Goal: Transaction & Acquisition: Purchase product/service

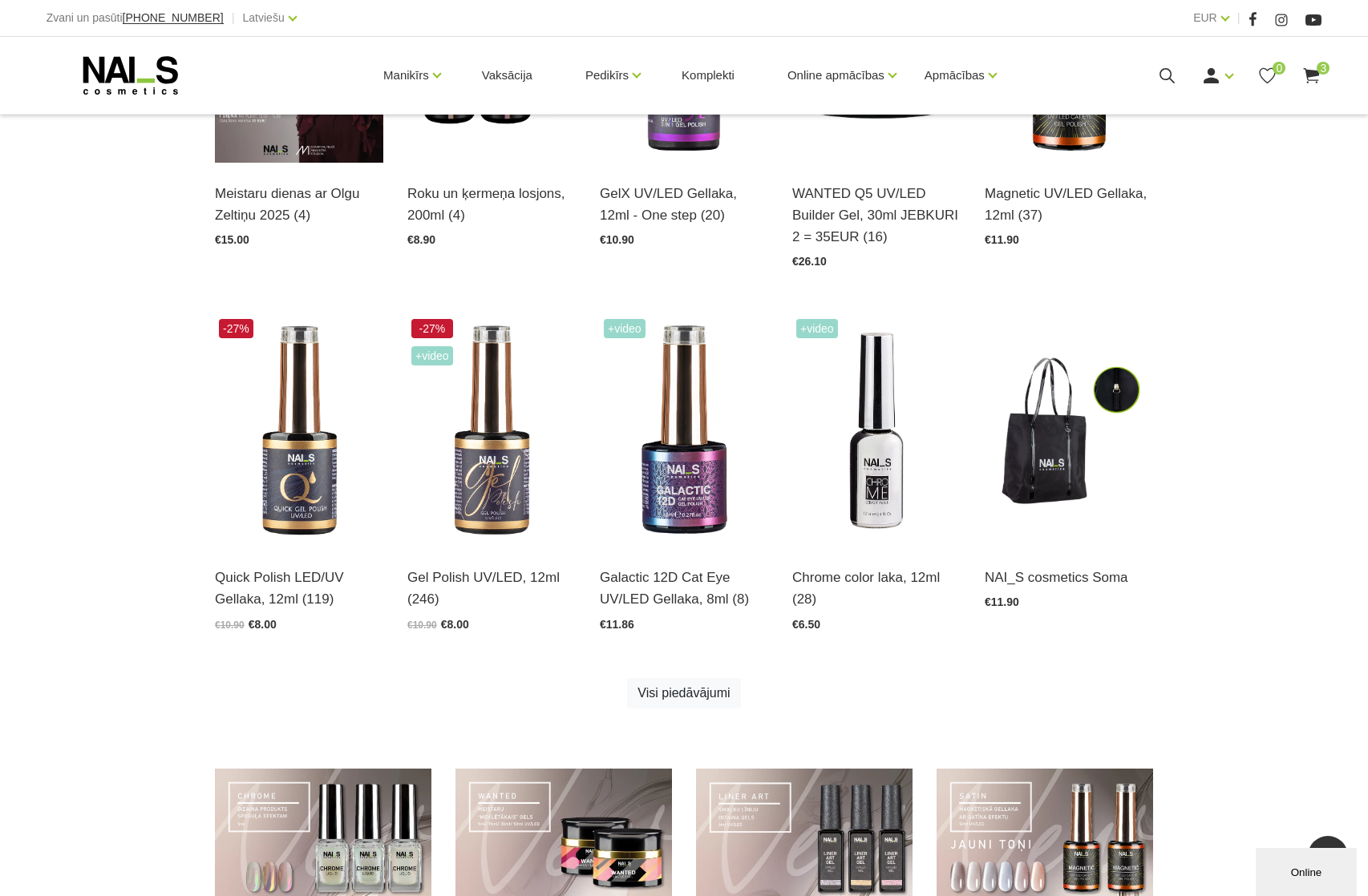
scroll to position [822, 0]
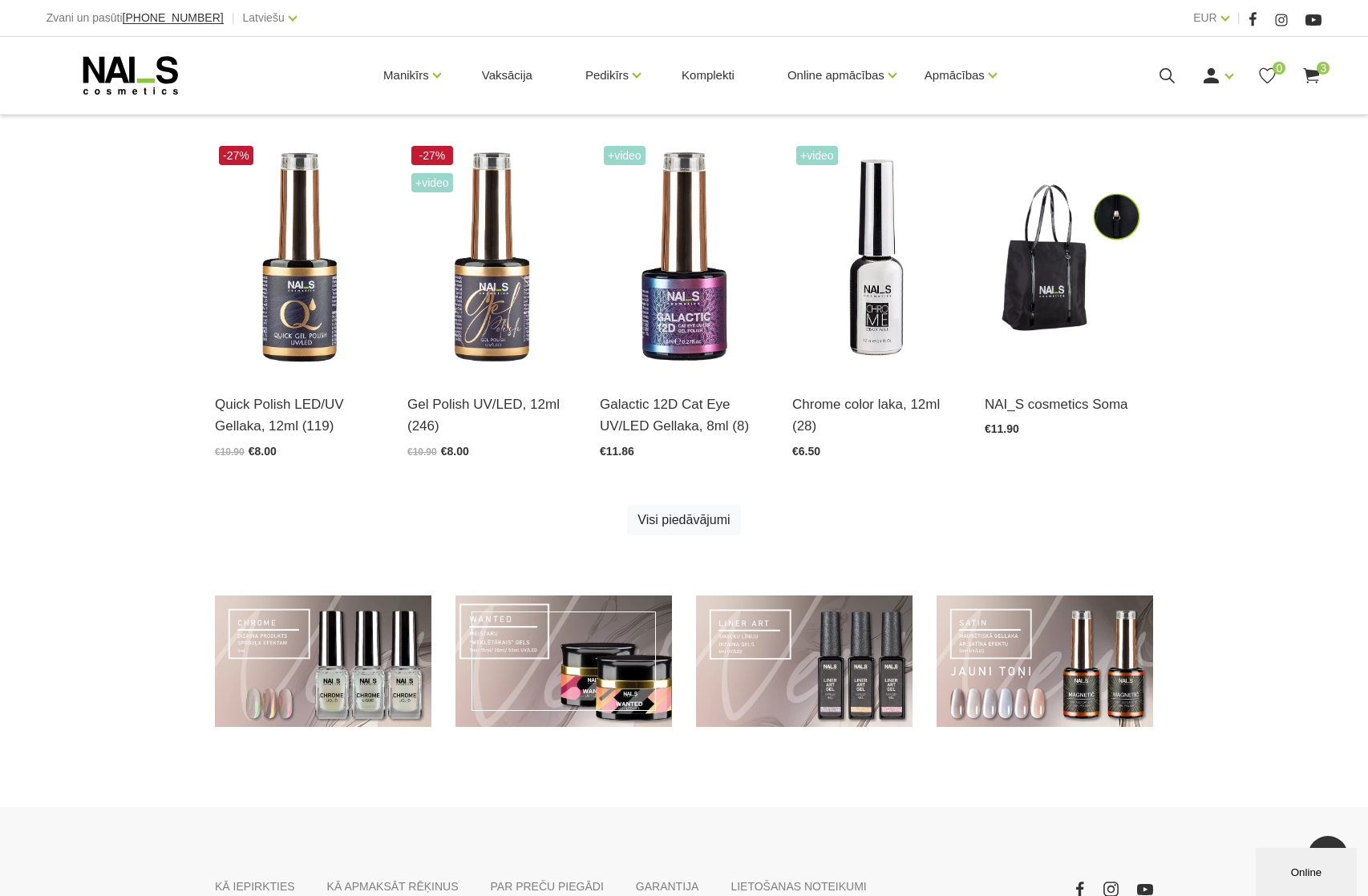
click at [538, 669] on link at bounding box center [563, 662] width 217 height 132
click at [548, 660] on link at bounding box center [563, 662] width 217 height 132
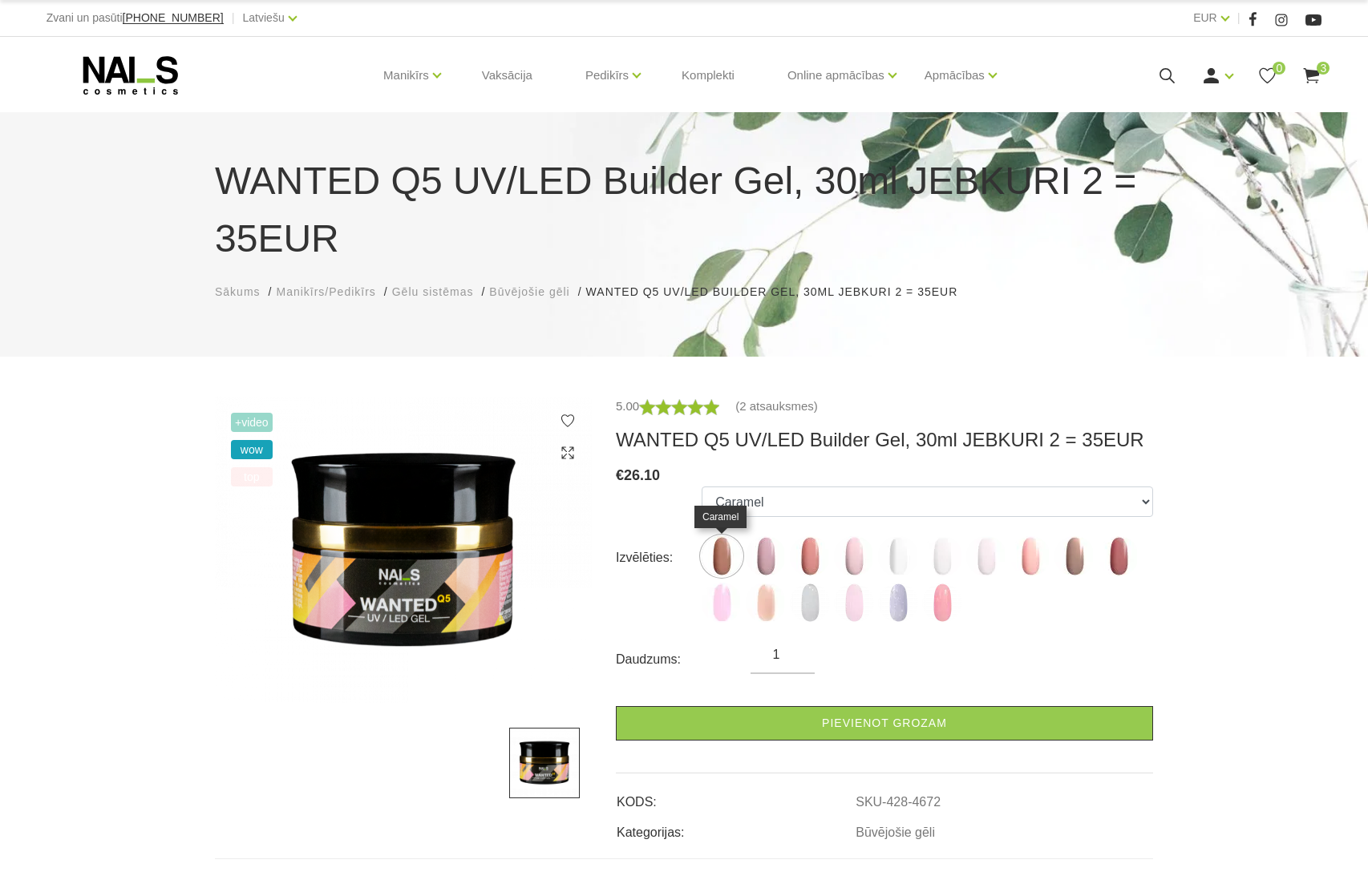
click at [724, 564] on img at bounding box center [720, 556] width 40 height 40
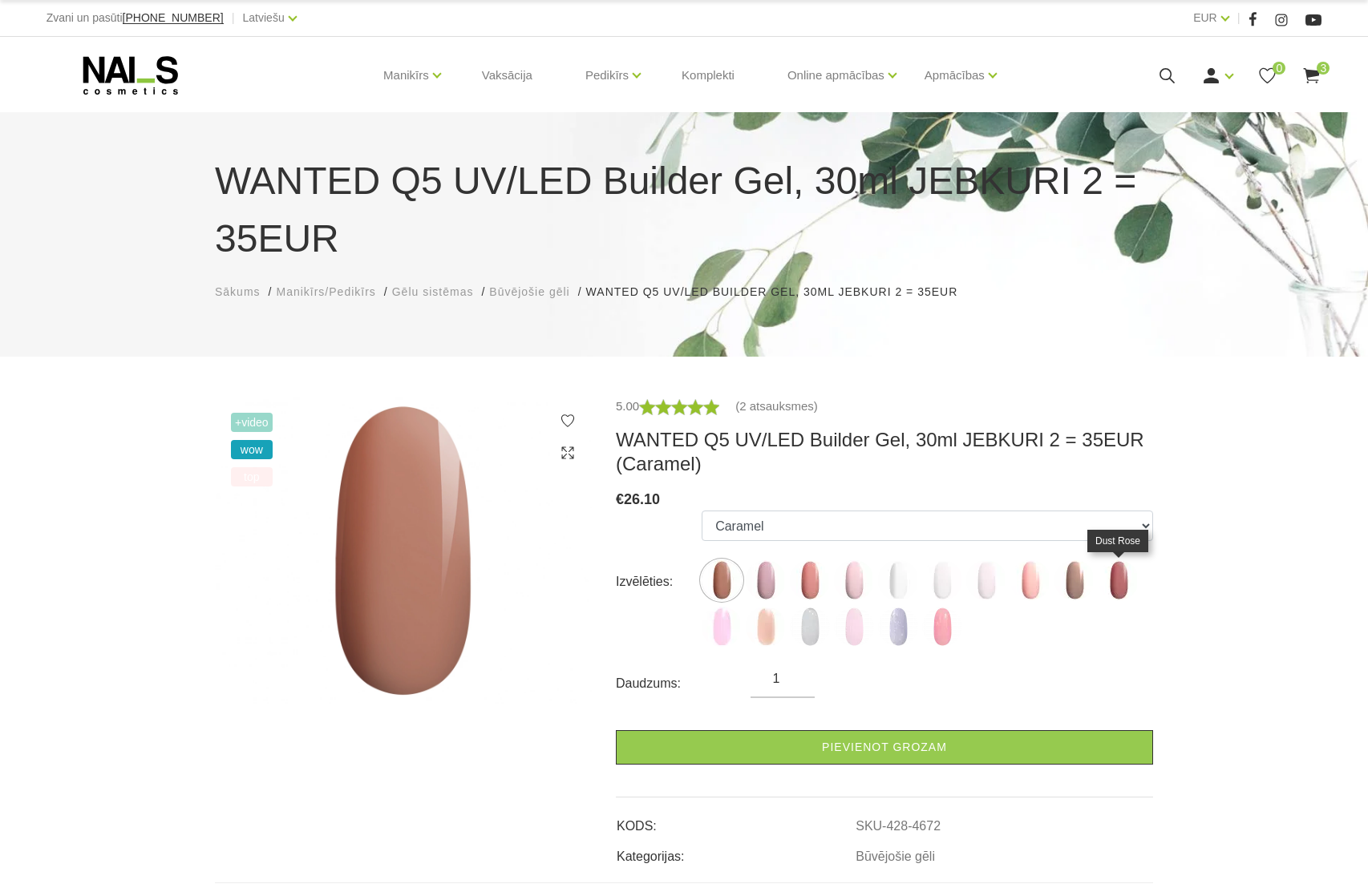
click at [1127, 593] on img at bounding box center [1118, 579] width 40 height 40
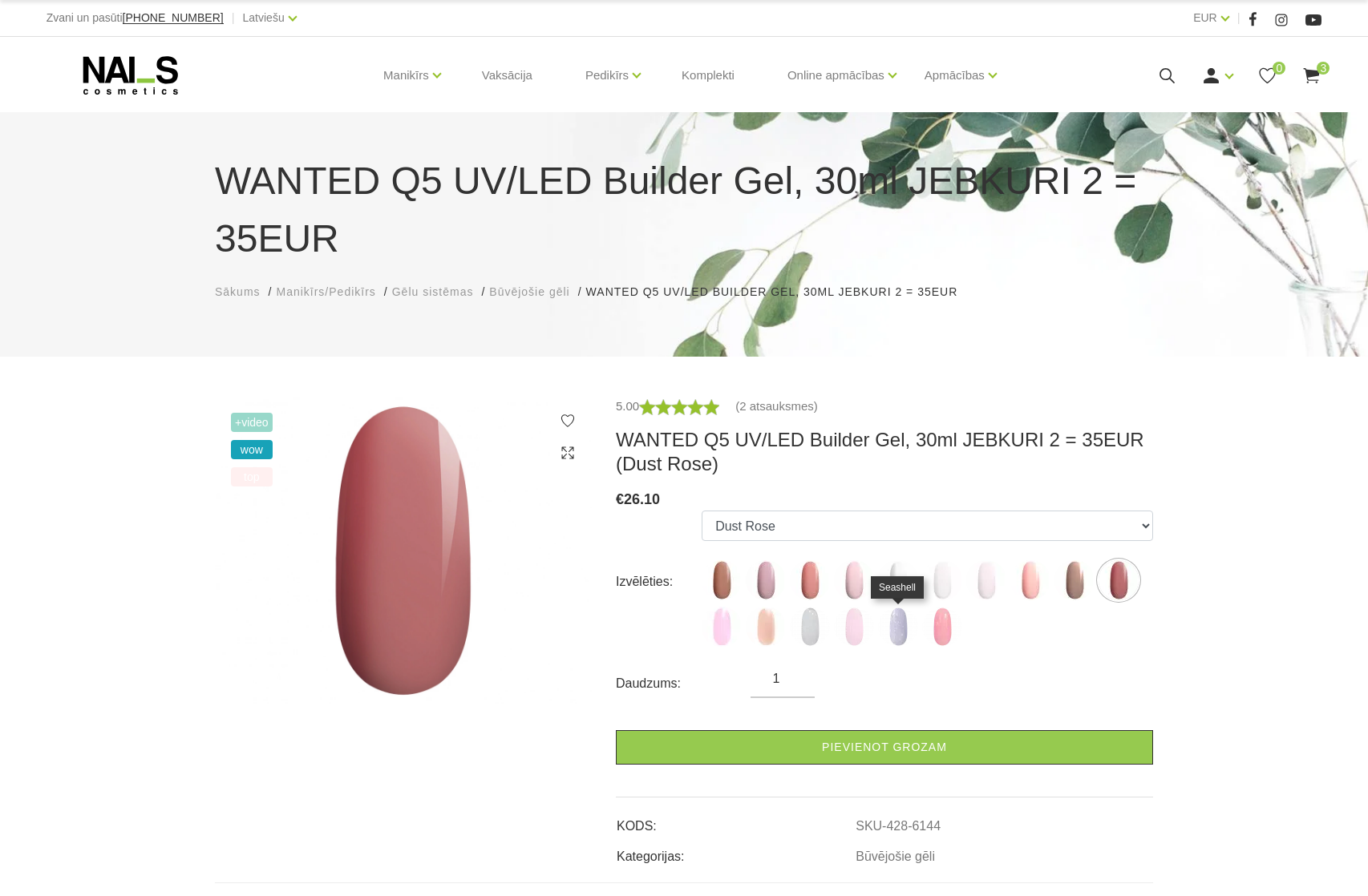
click at [900, 624] on img at bounding box center [897, 626] width 40 height 40
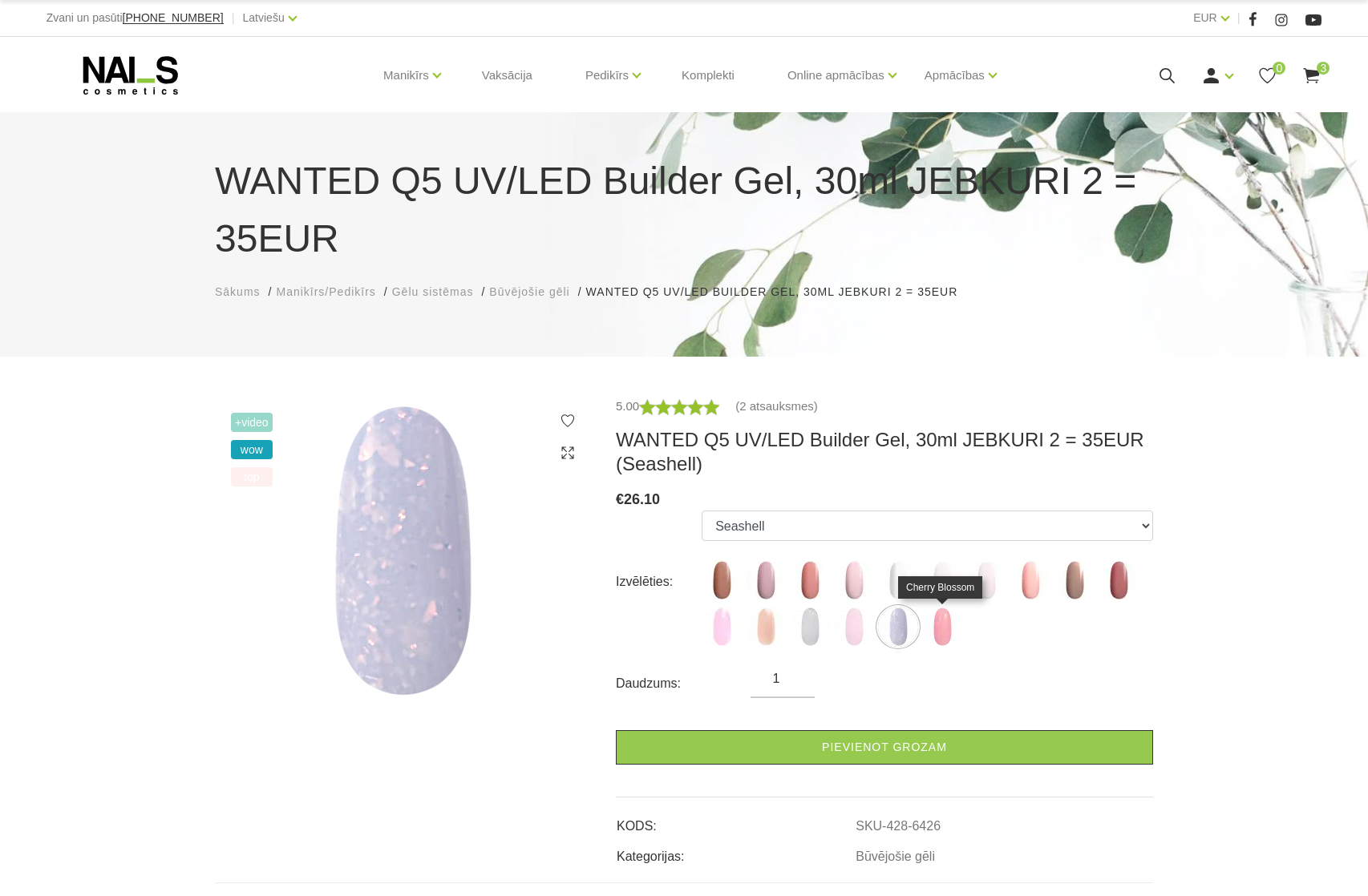
click at [945, 633] on img at bounding box center [941, 626] width 40 height 40
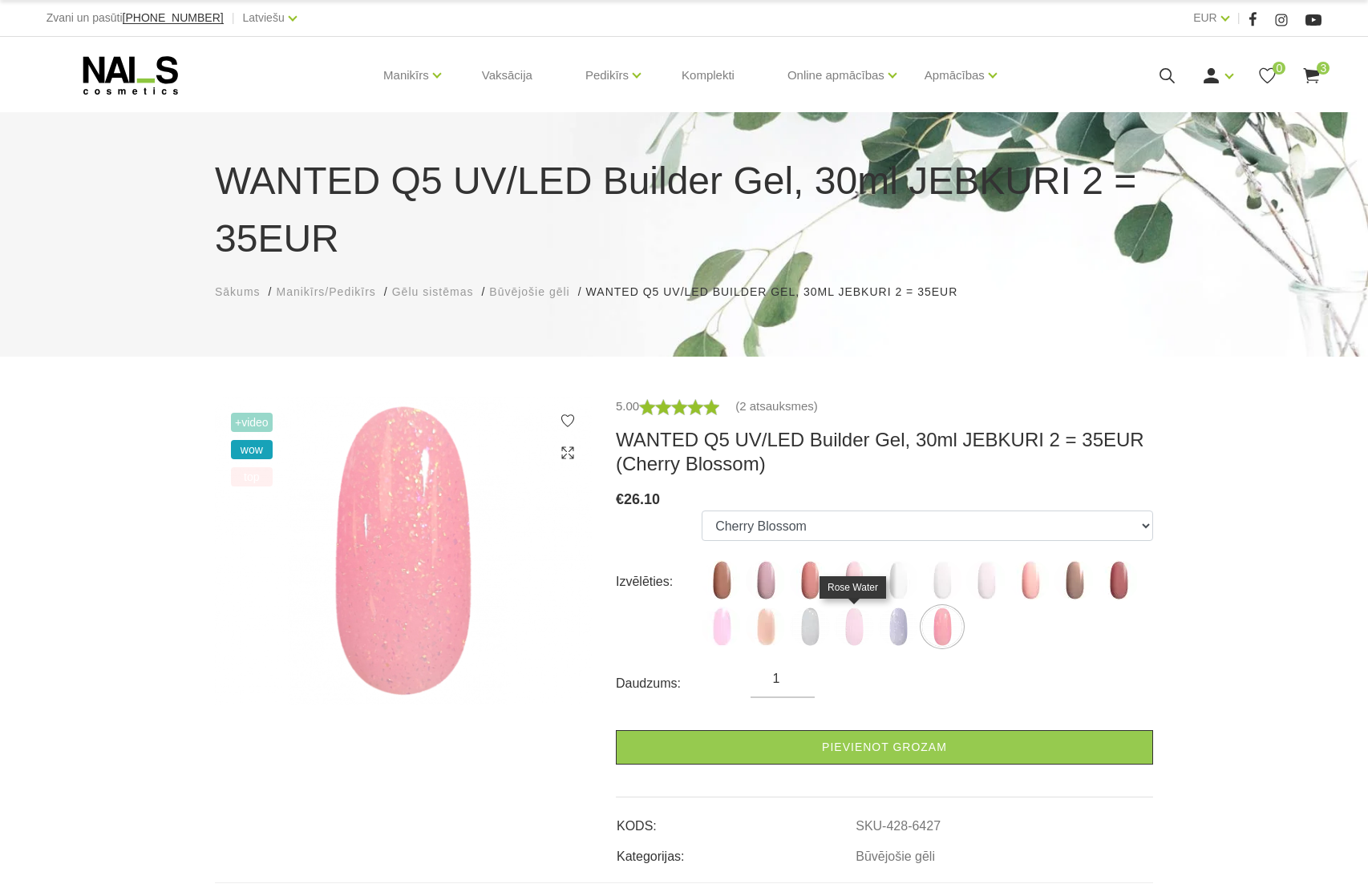
click at [857, 634] on img at bounding box center [853, 626] width 40 height 40
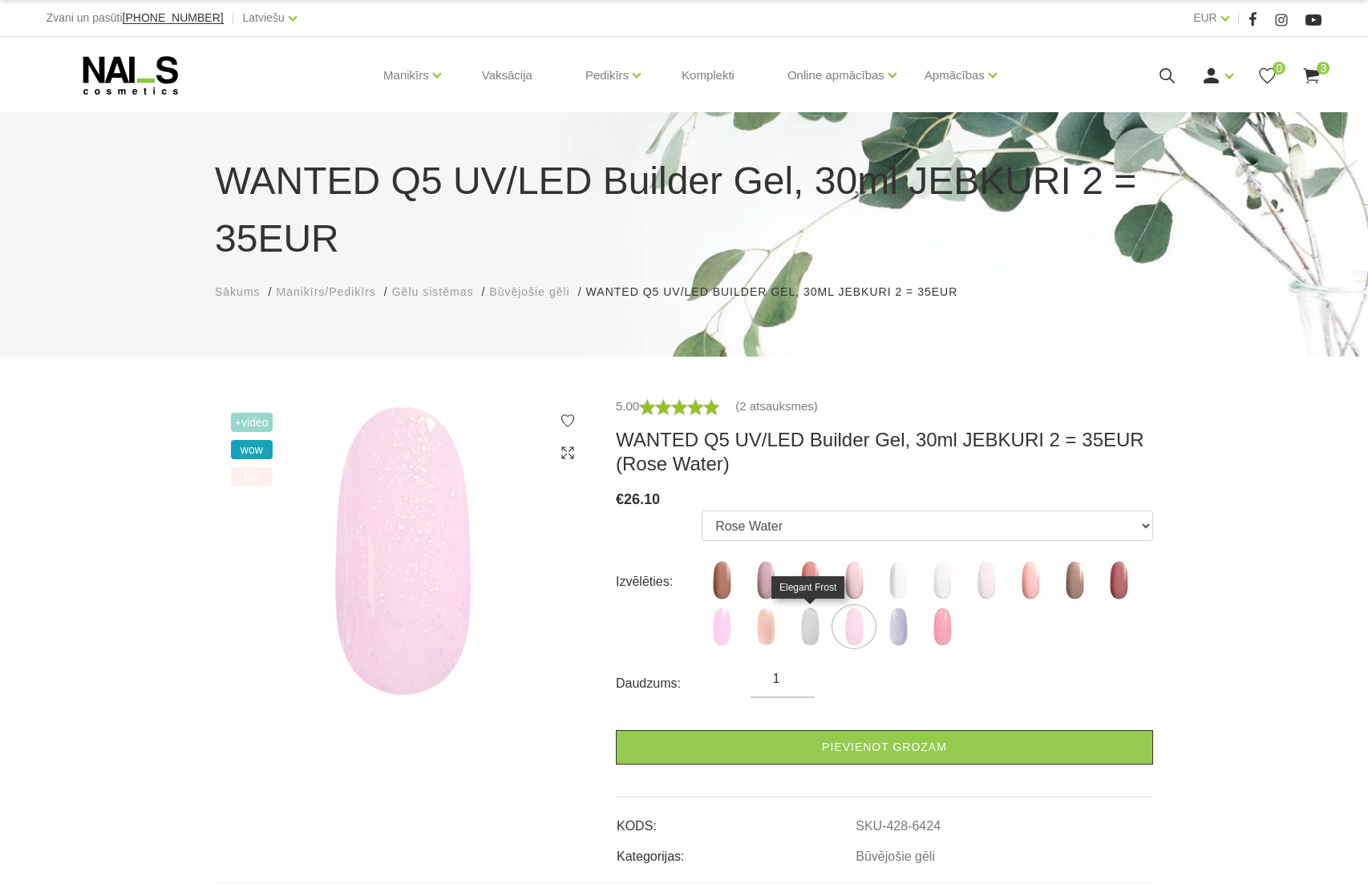
click at [813, 628] on img at bounding box center [809, 626] width 40 height 40
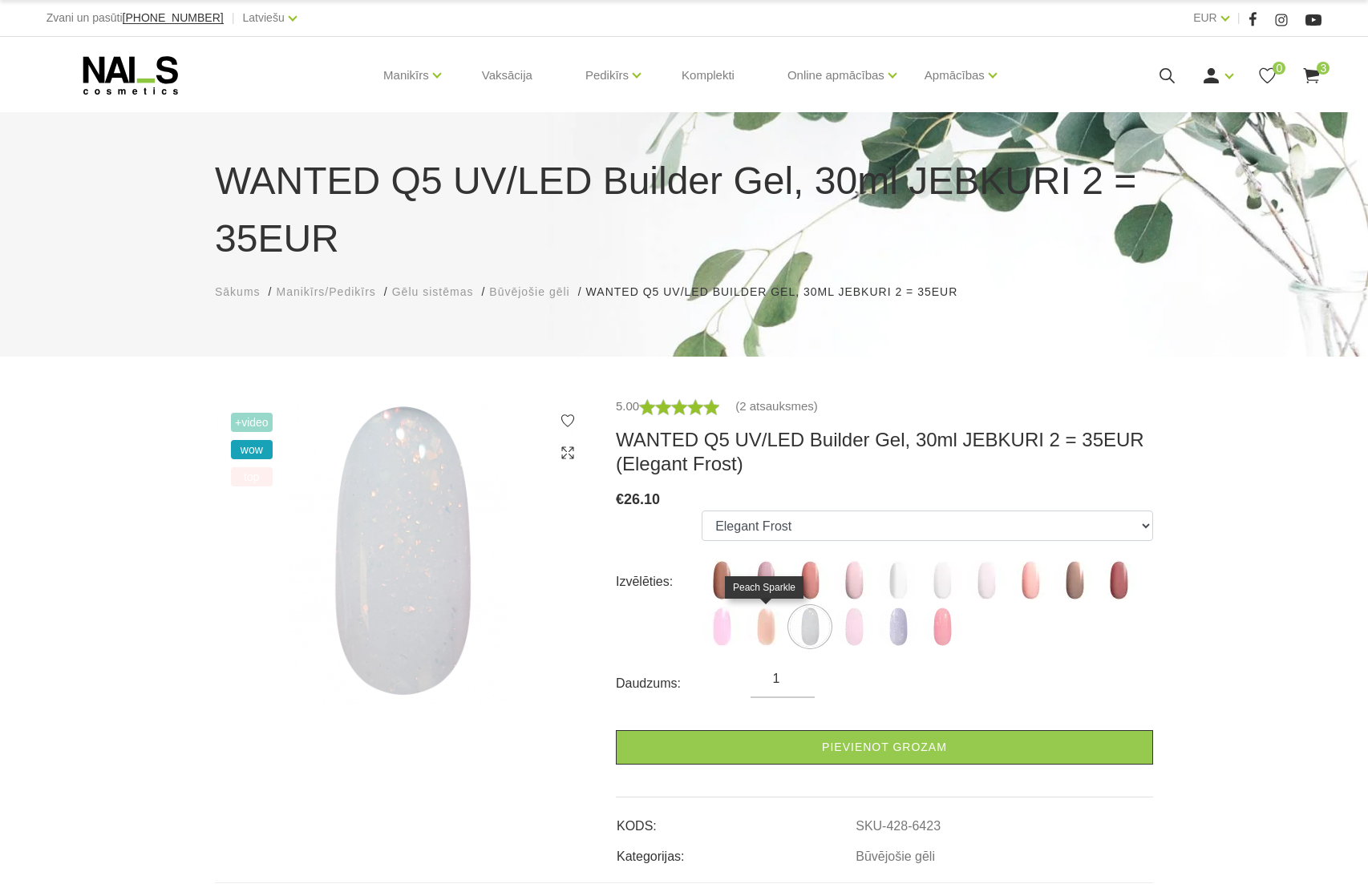
click at [770, 637] on img at bounding box center [765, 626] width 40 height 40
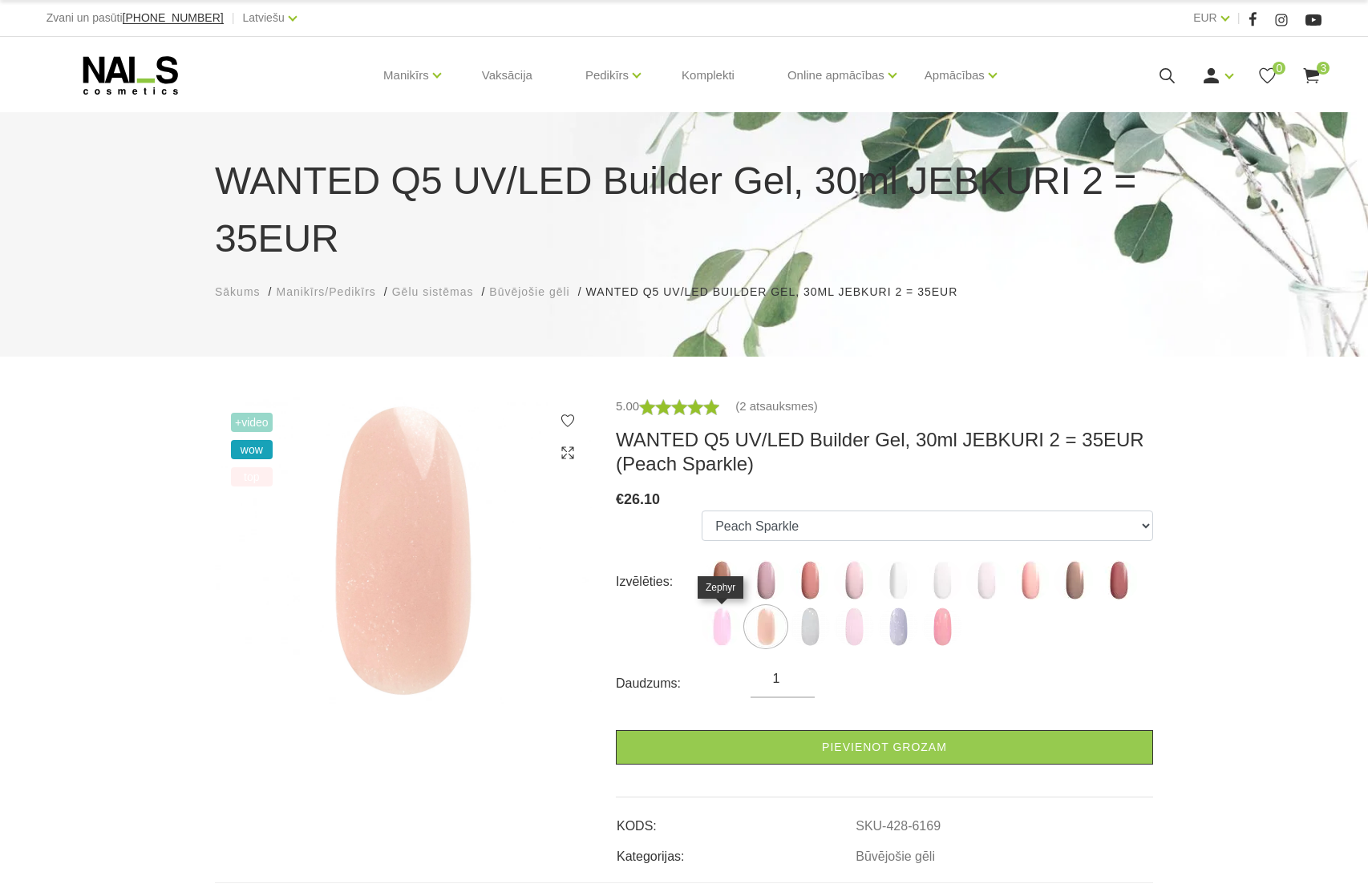
click at [725, 634] on img at bounding box center [720, 626] width 40 height 40
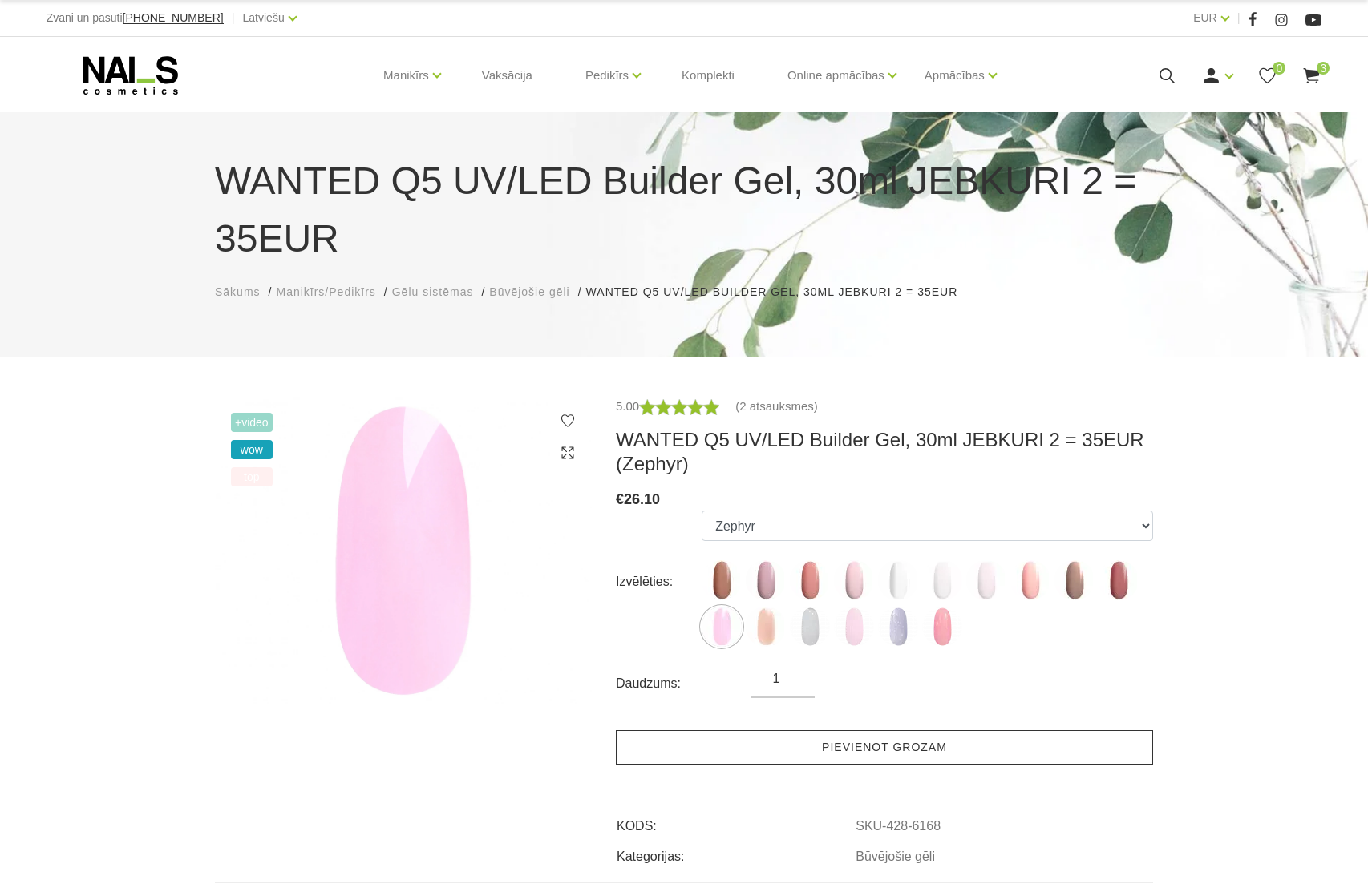
click at [843, 750] on link "Pievienot grozam" at bounding box center [884, 746] width 537 height 34
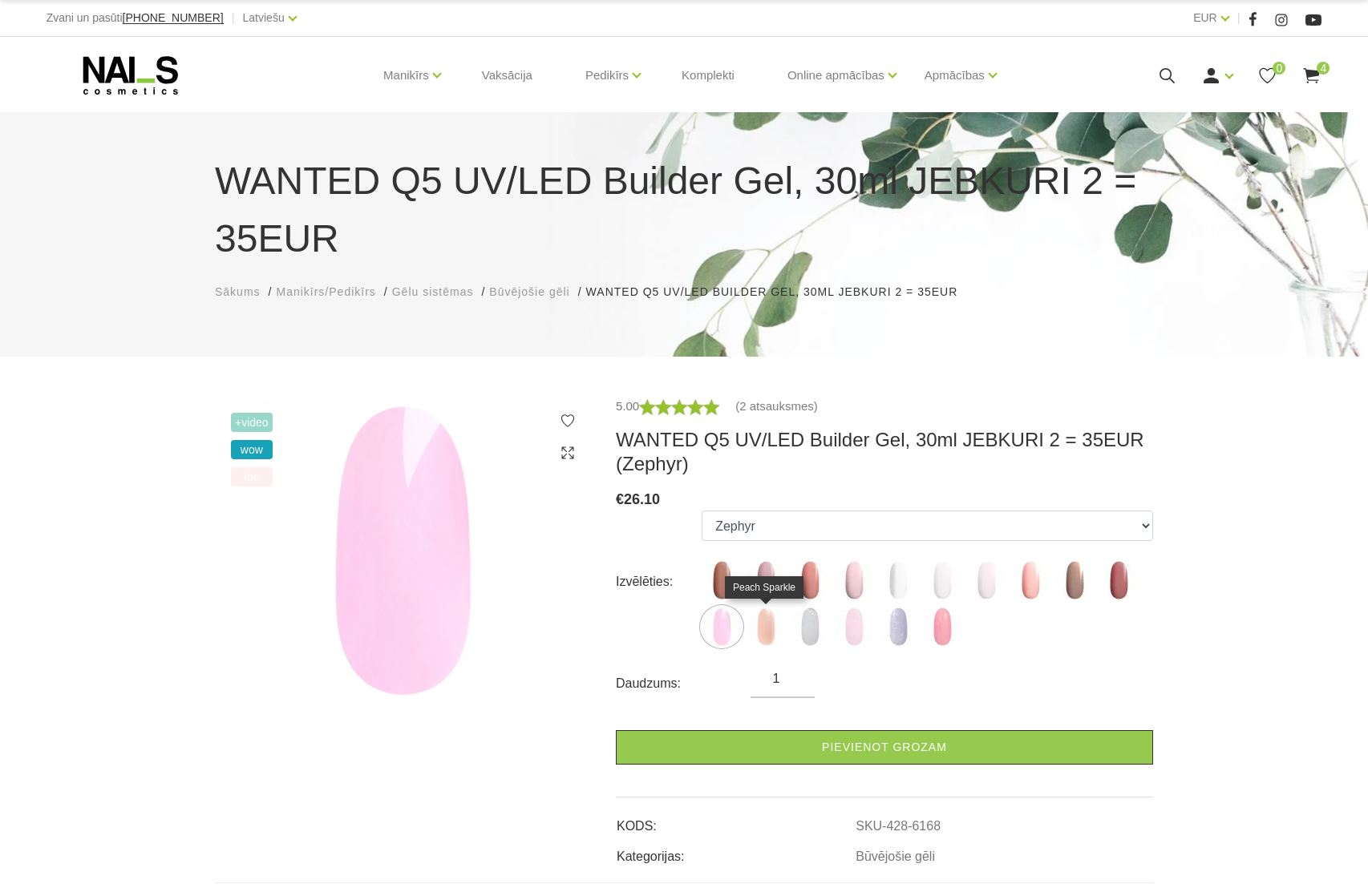
click at [773, 633] on img at bounding box center [765, 626] width 40 height 40
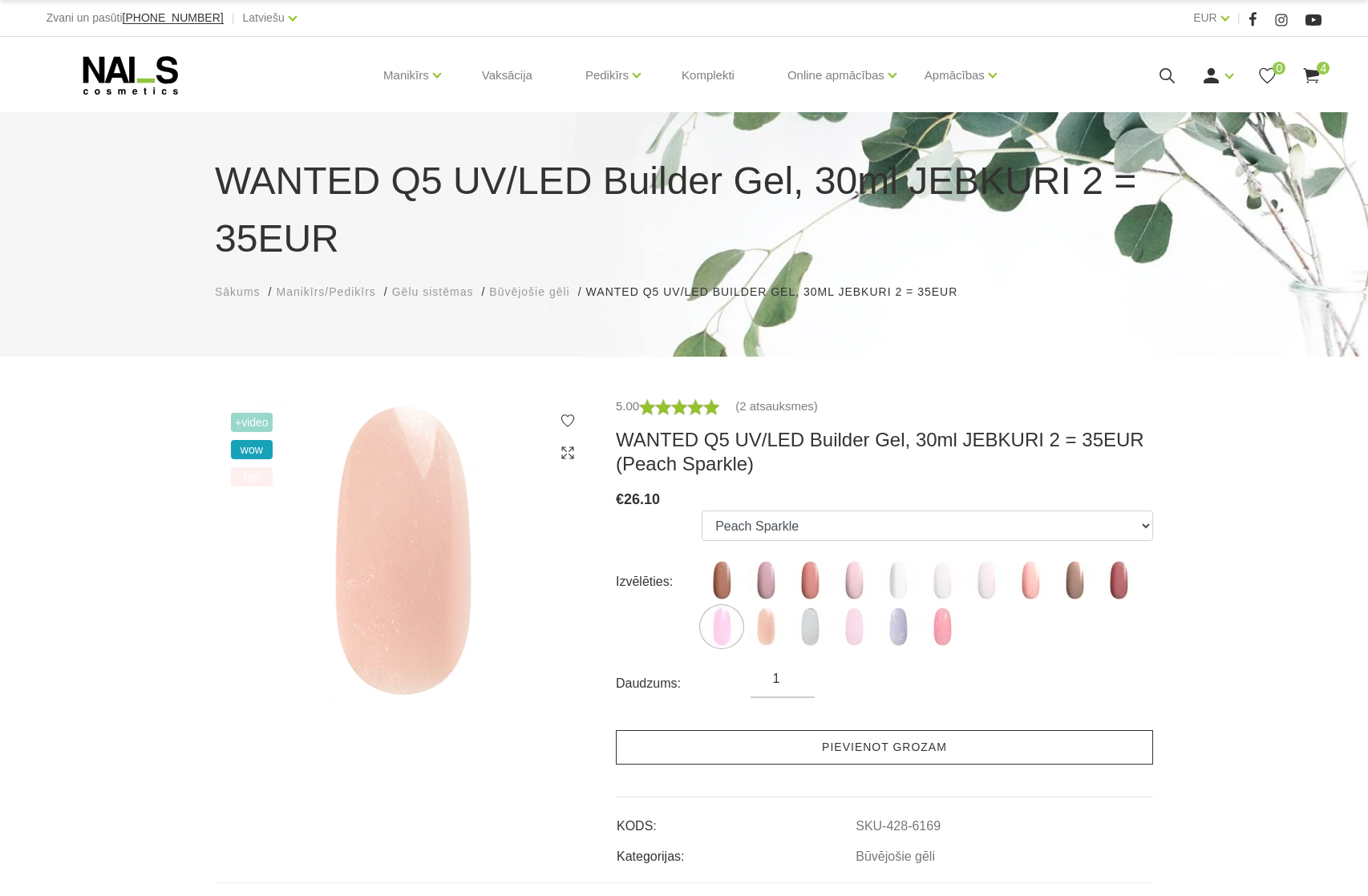
click at [874, 741] on link "Pievienot grozam" at bounding box center [884, 746] width 537 height 34
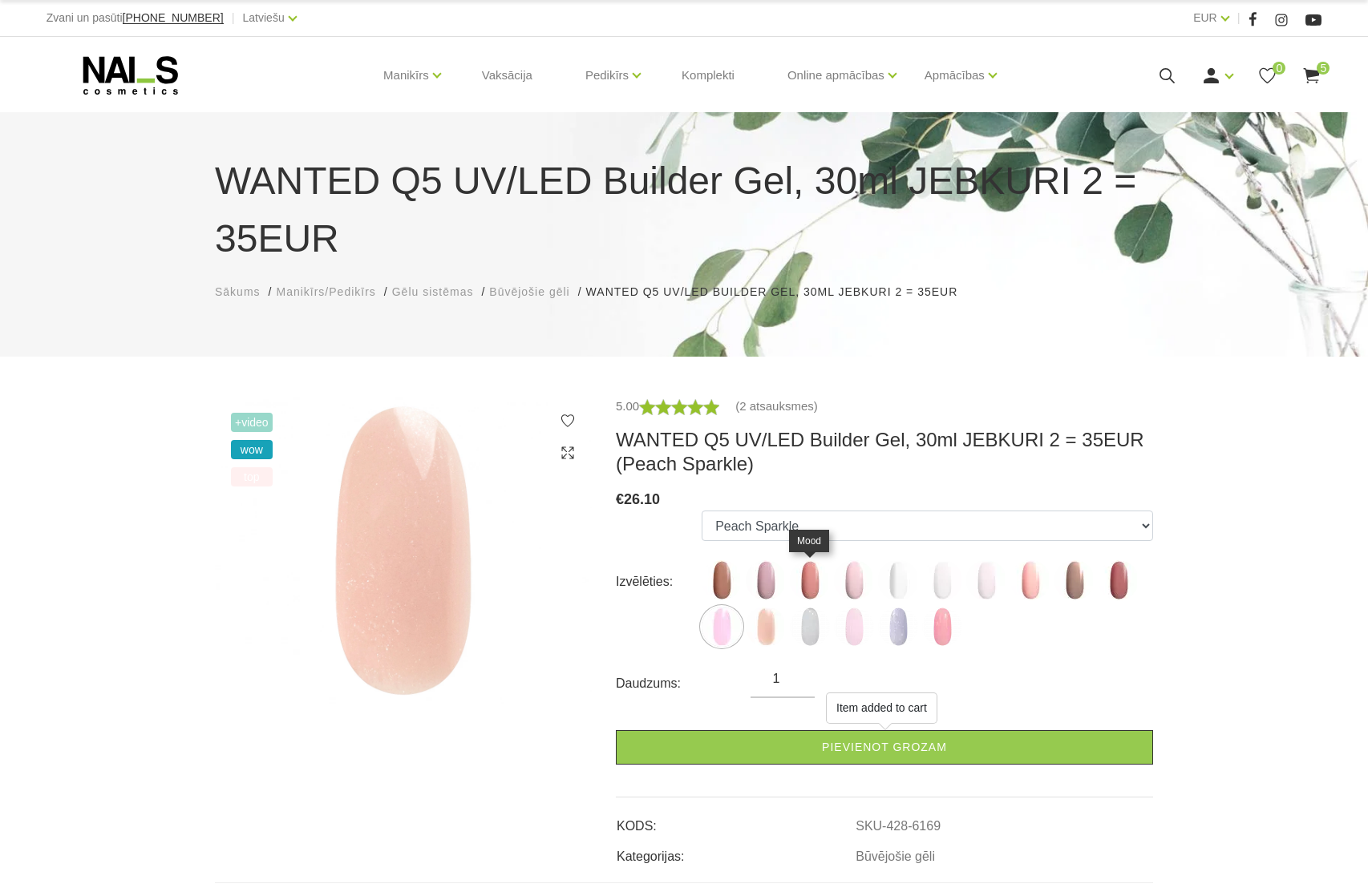
click at [815, 585] on img at bounding box center [809, 579] width 40 height 40
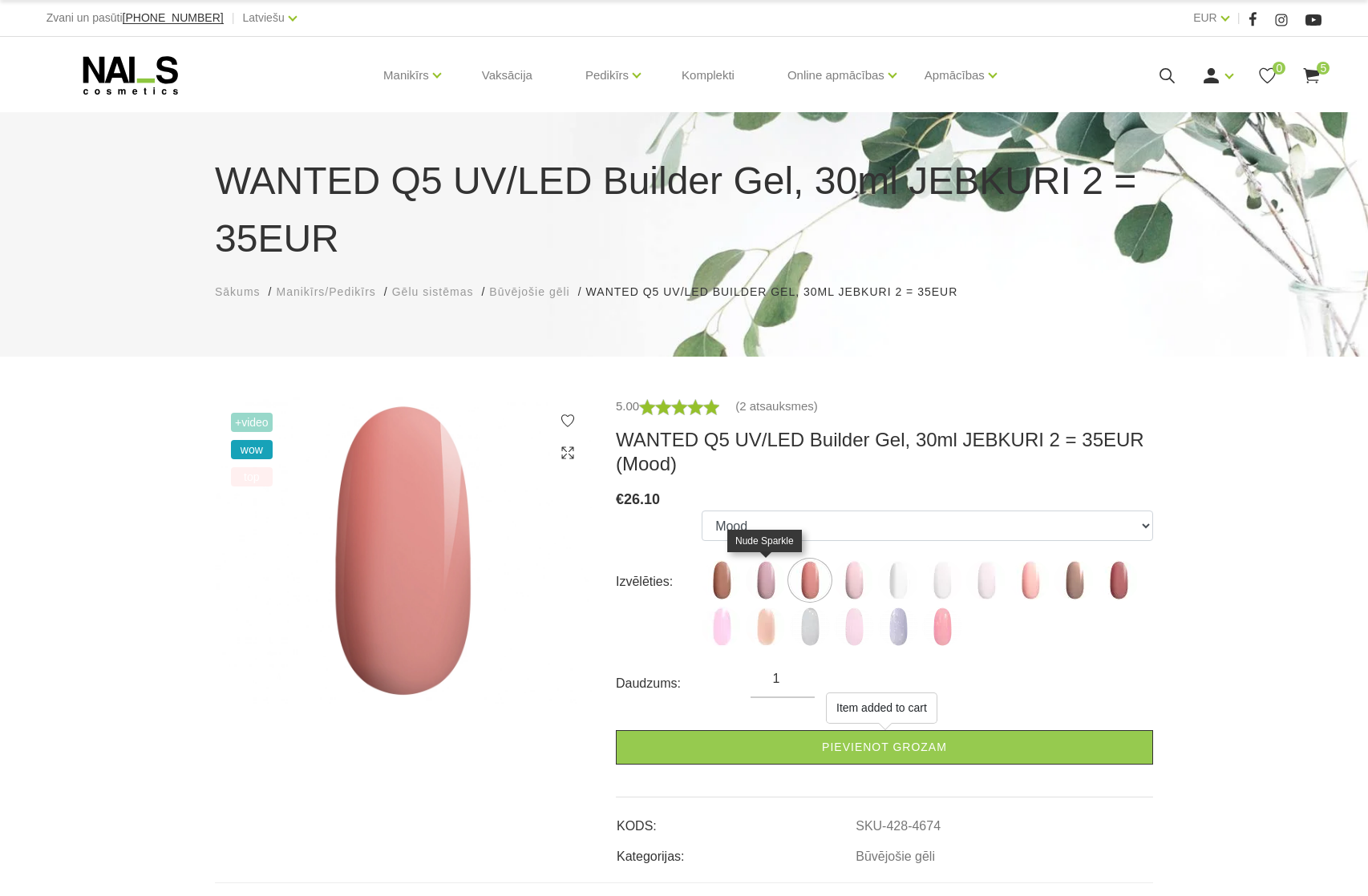
click at [770, 589] on img at bounding box center [765, 579] width 40 height 40
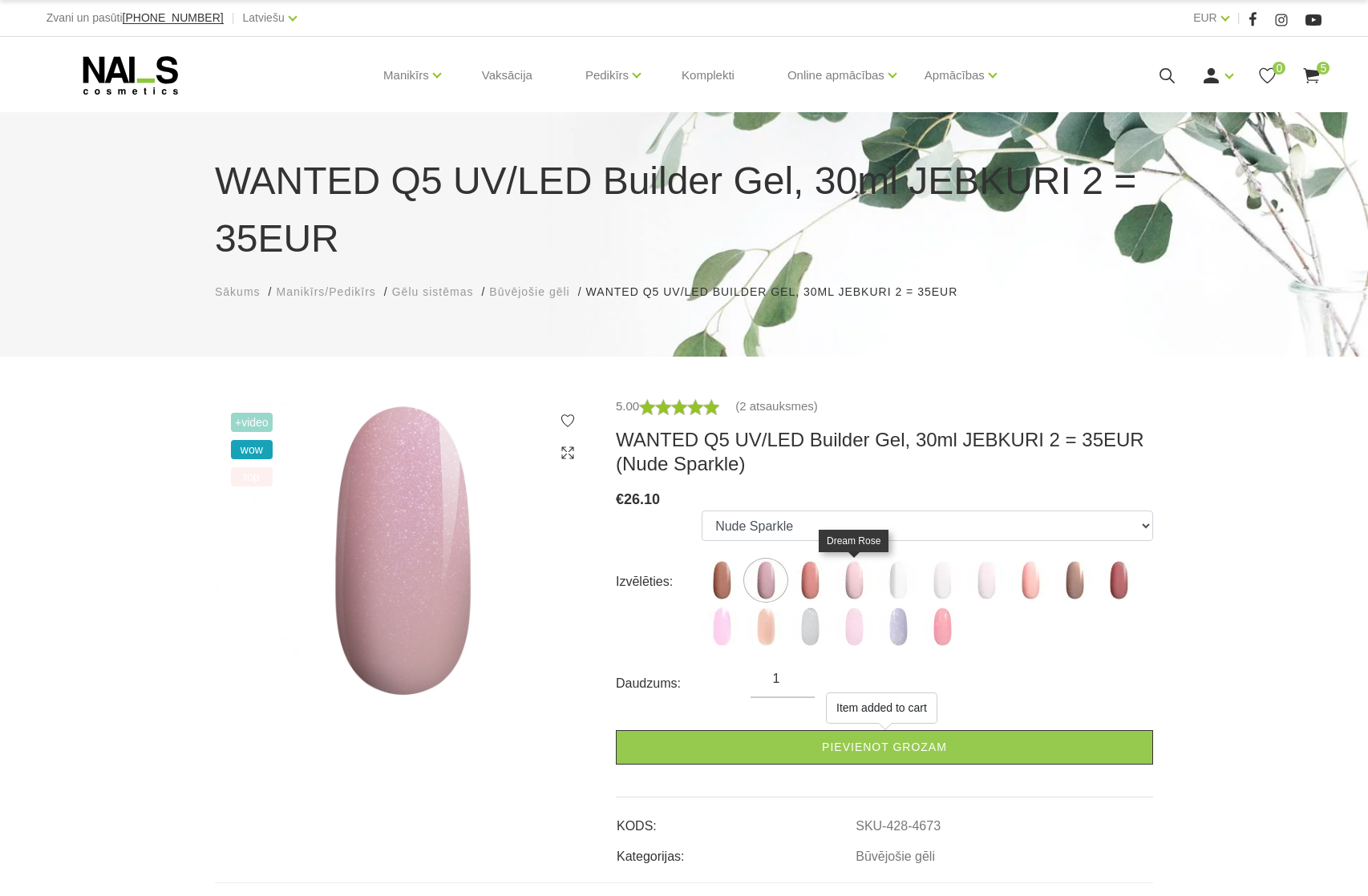
click at [855, 578] on img at bounding box center [853, 579] width 40 height 40
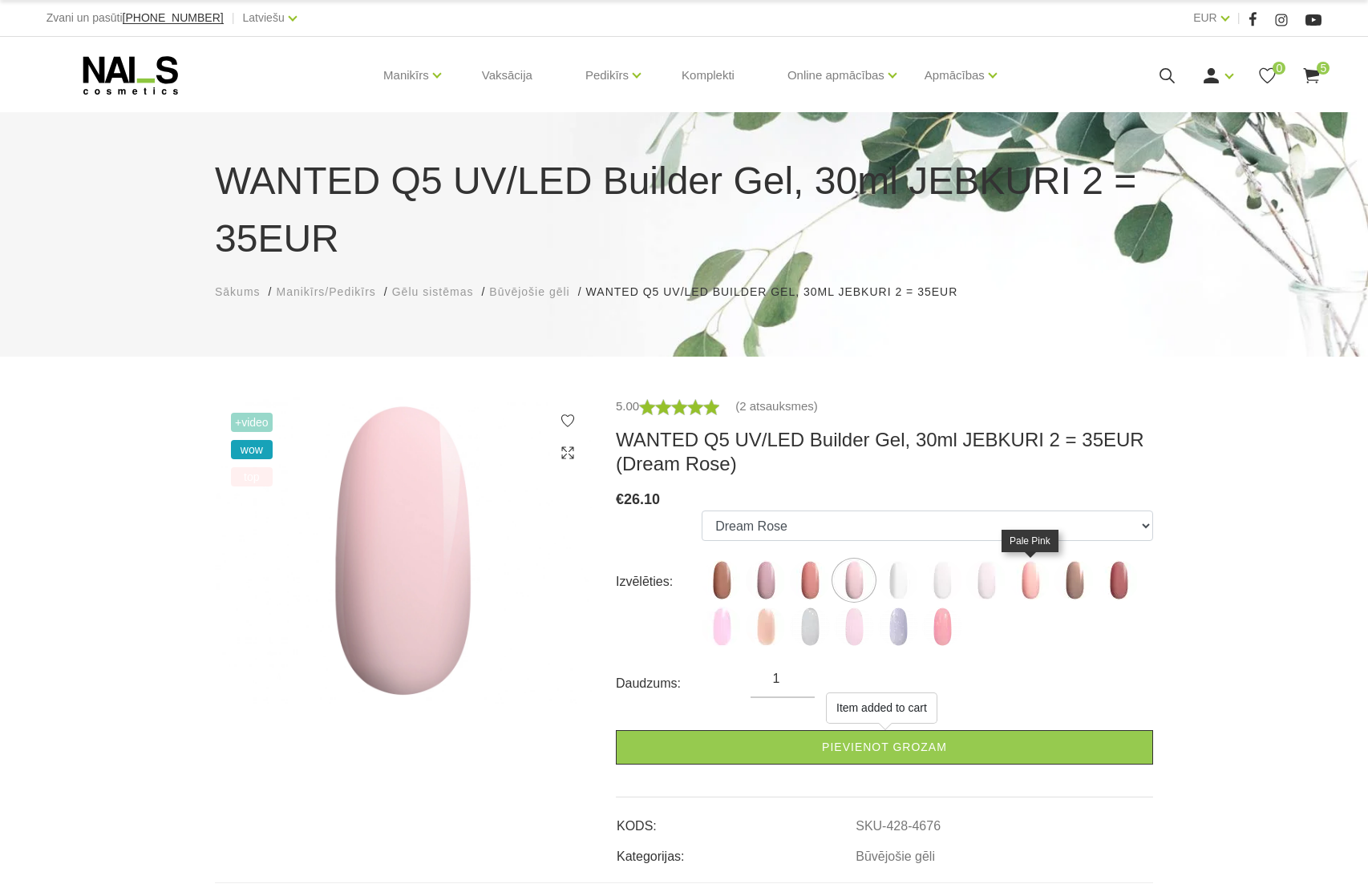
click at [1035, 582] on img at bounding box center [1030, 579] width 40 height 40
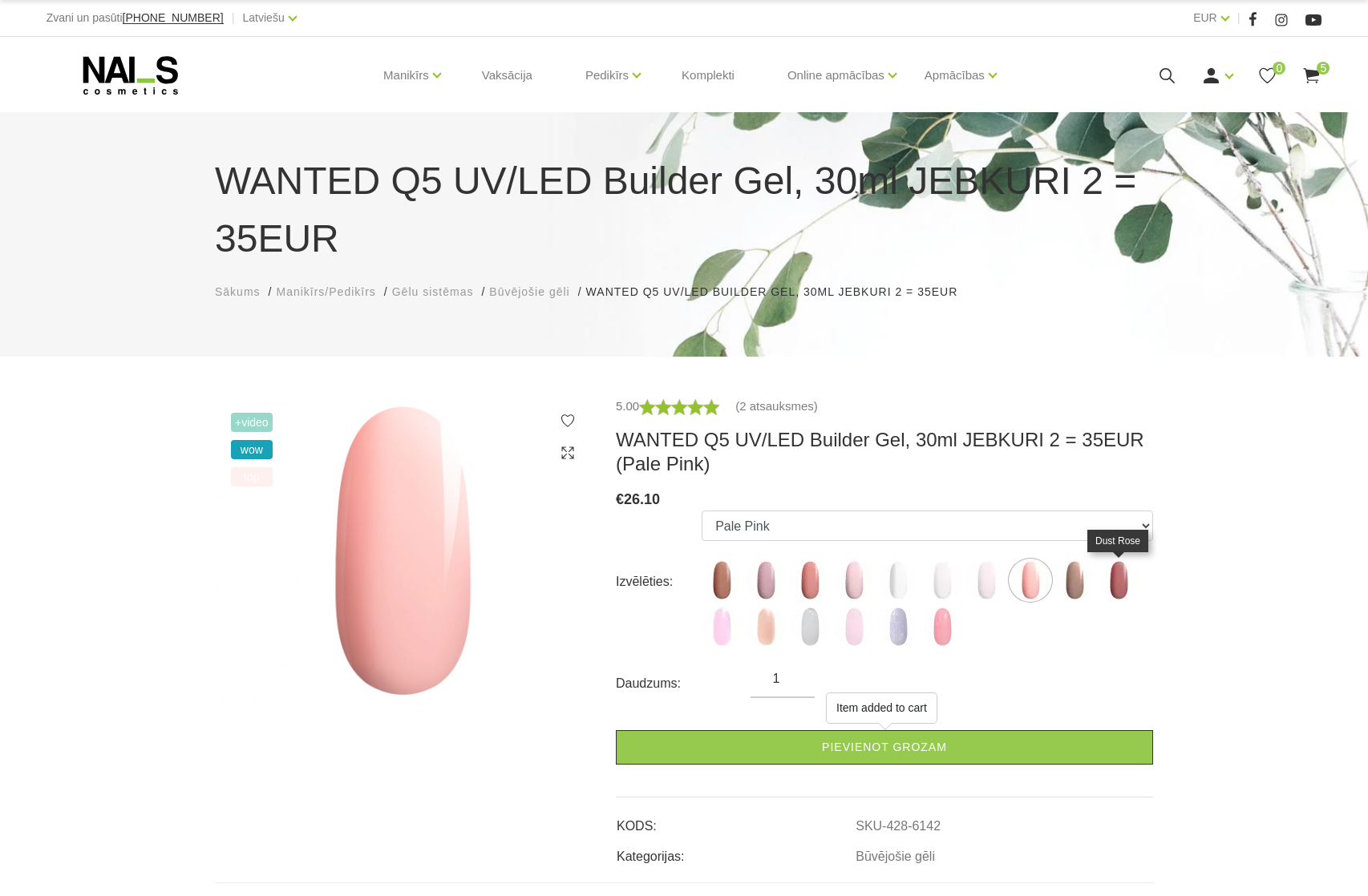
click at [1119, 582] on img at bounding box center [1118, 579] width 40 height 40
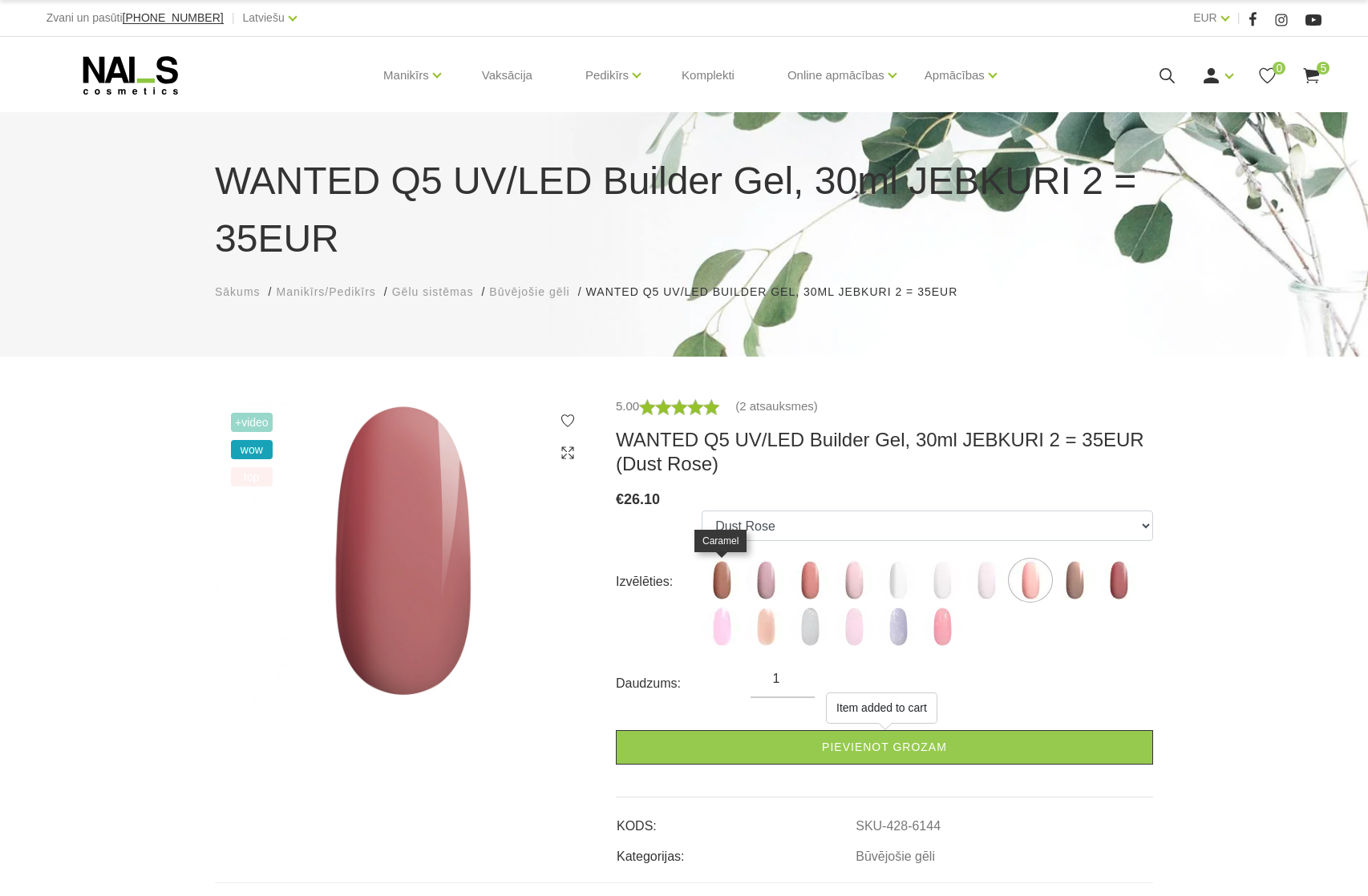
click at [724, 579] on img at bounding box center [720, 579] width 40 height 40
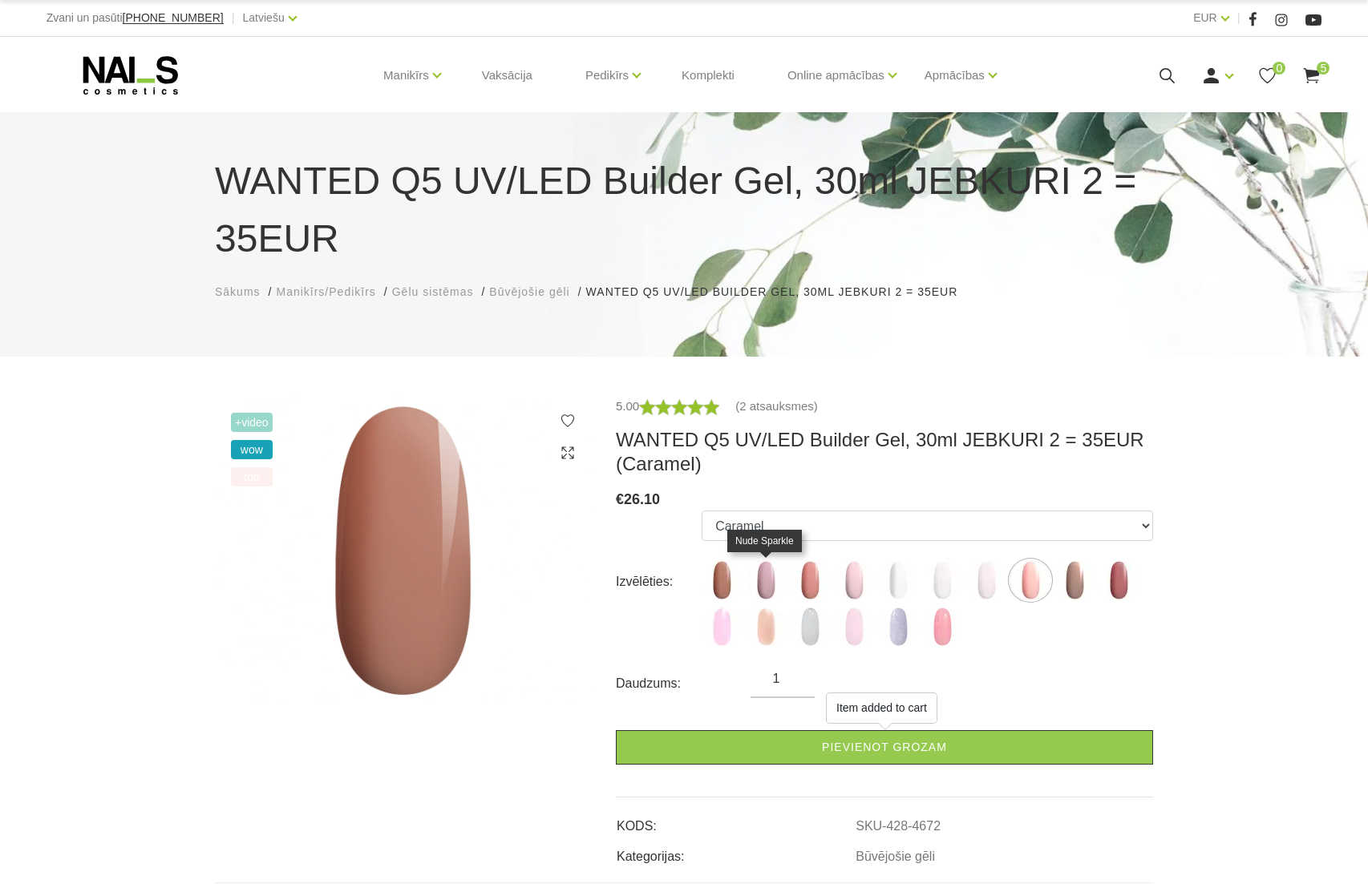
click at [760, 582] on img at bounding box center [765, 579] width 40 height 40
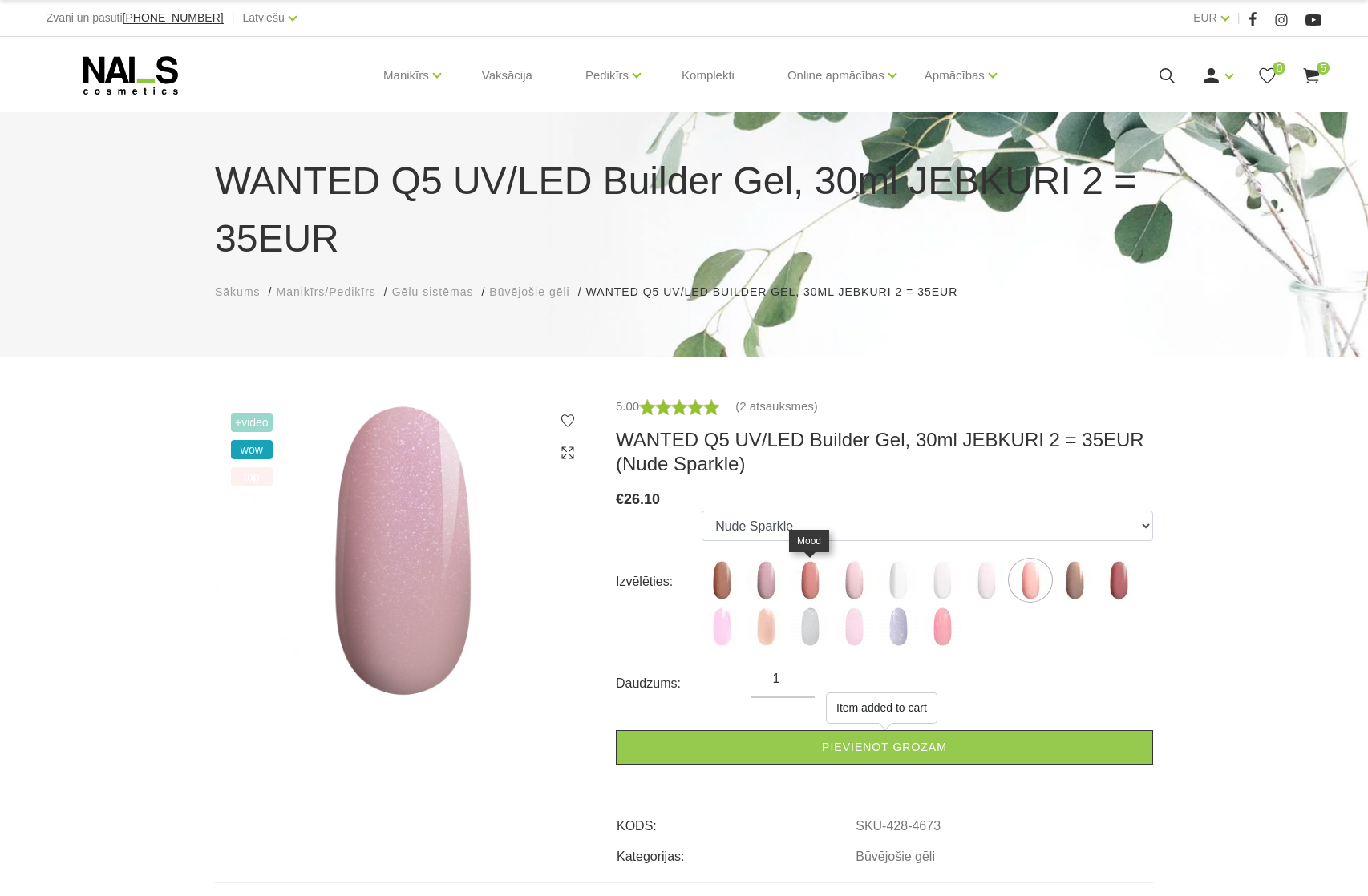
click at [806, 585] on img at bounding box center [809, 579] width 40 height 40
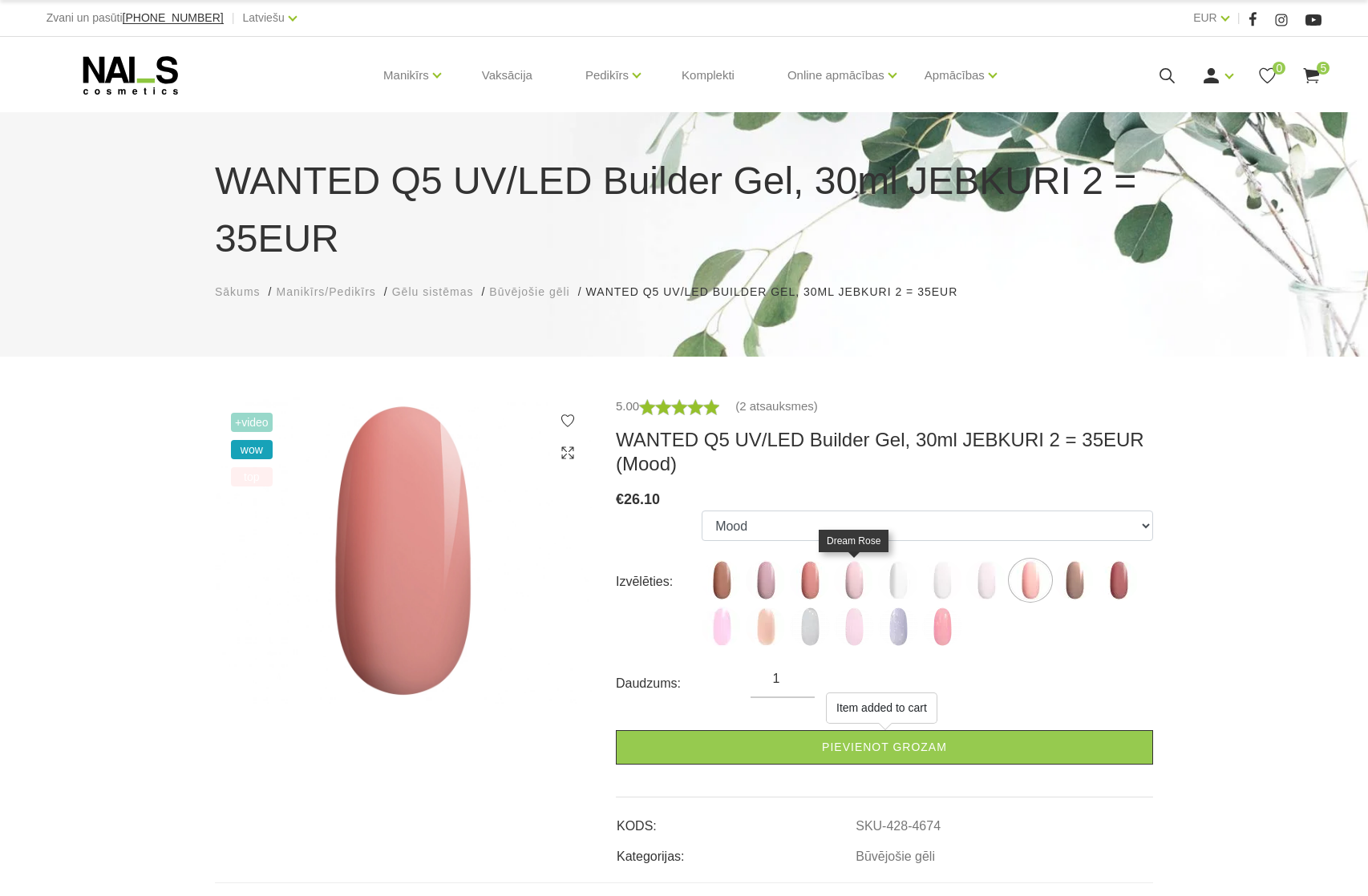
click at [858, 585] on img at bounding box center [853, 579] width 40 height 40
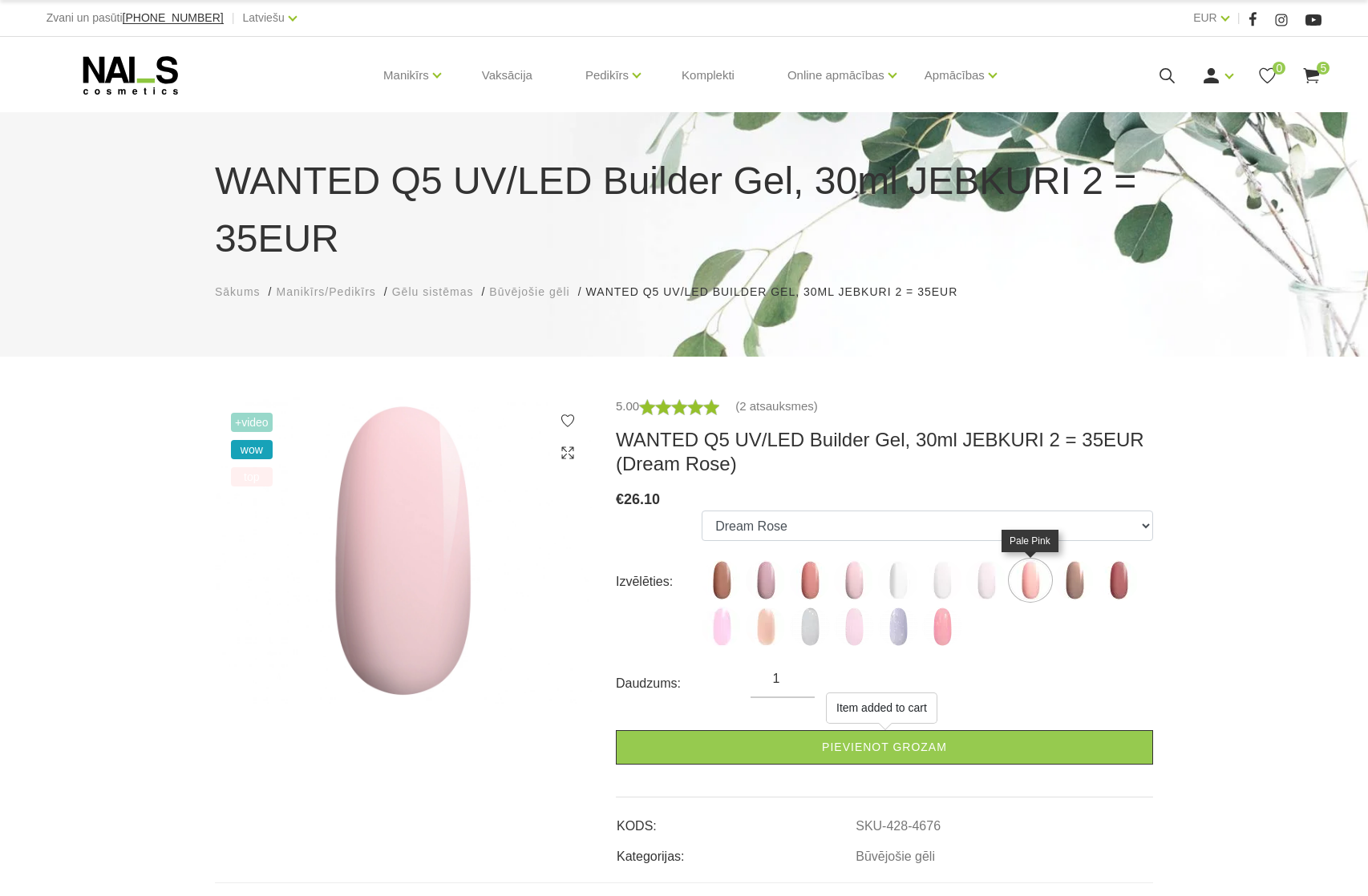
click at [1035, 585] on img at bounding box center [1030, 579] width 40 height 40
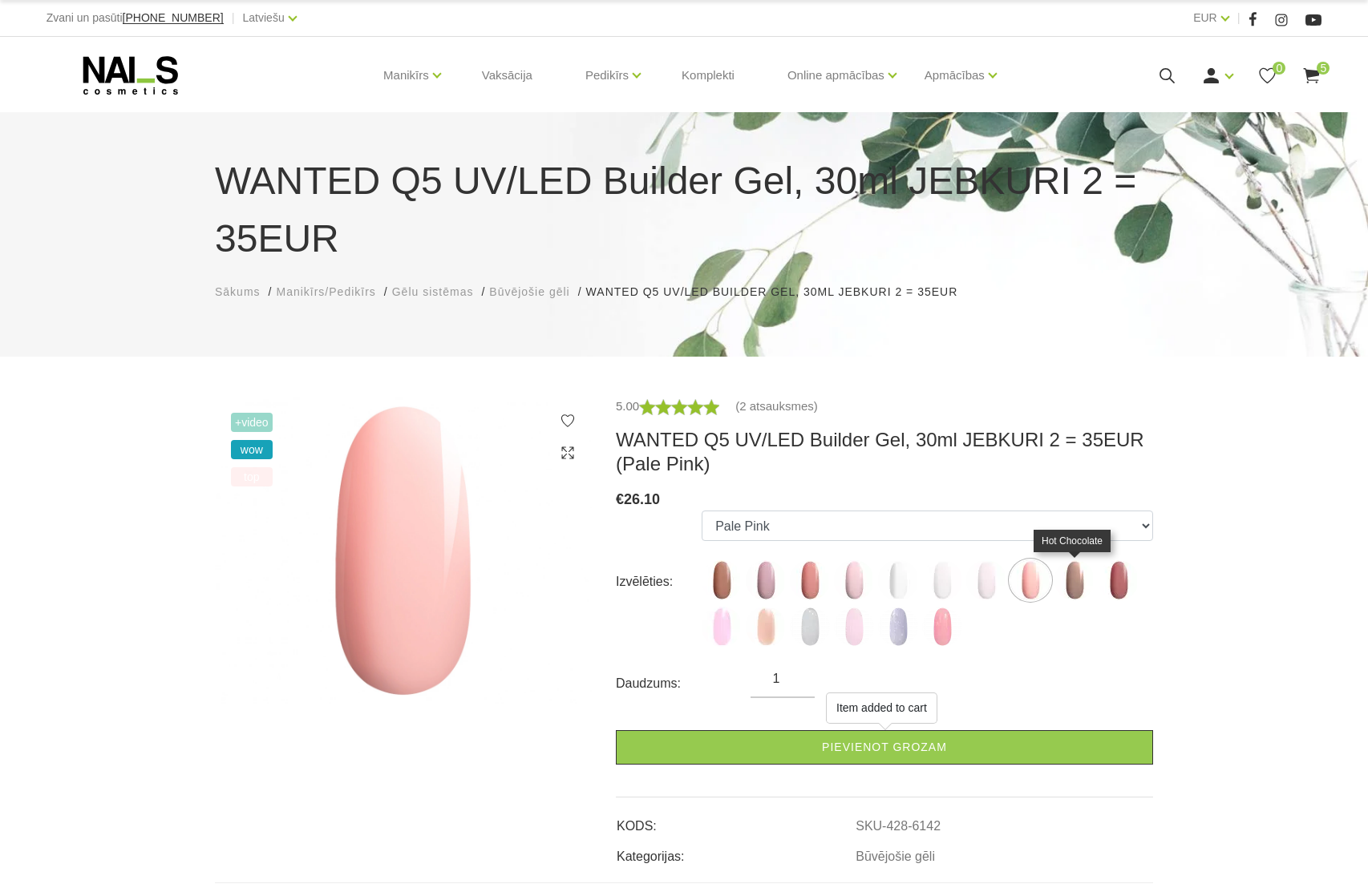
click at [1078, 590] on img at bounding box center [1073, 579] width 40 height 40
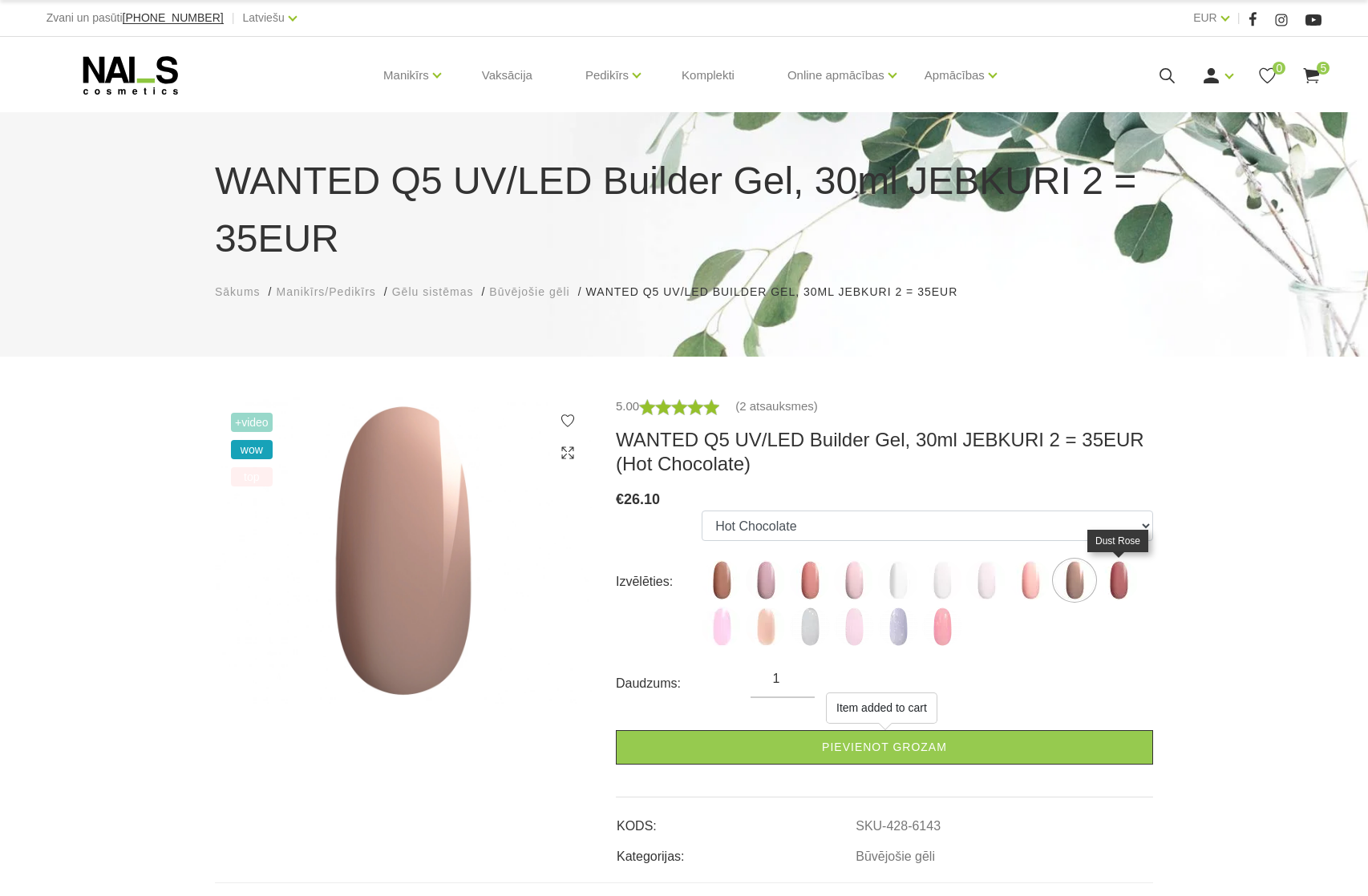
click at [1126, 584] on img at bounding box center [1118, 579] width 40 height 40
select select "6144"
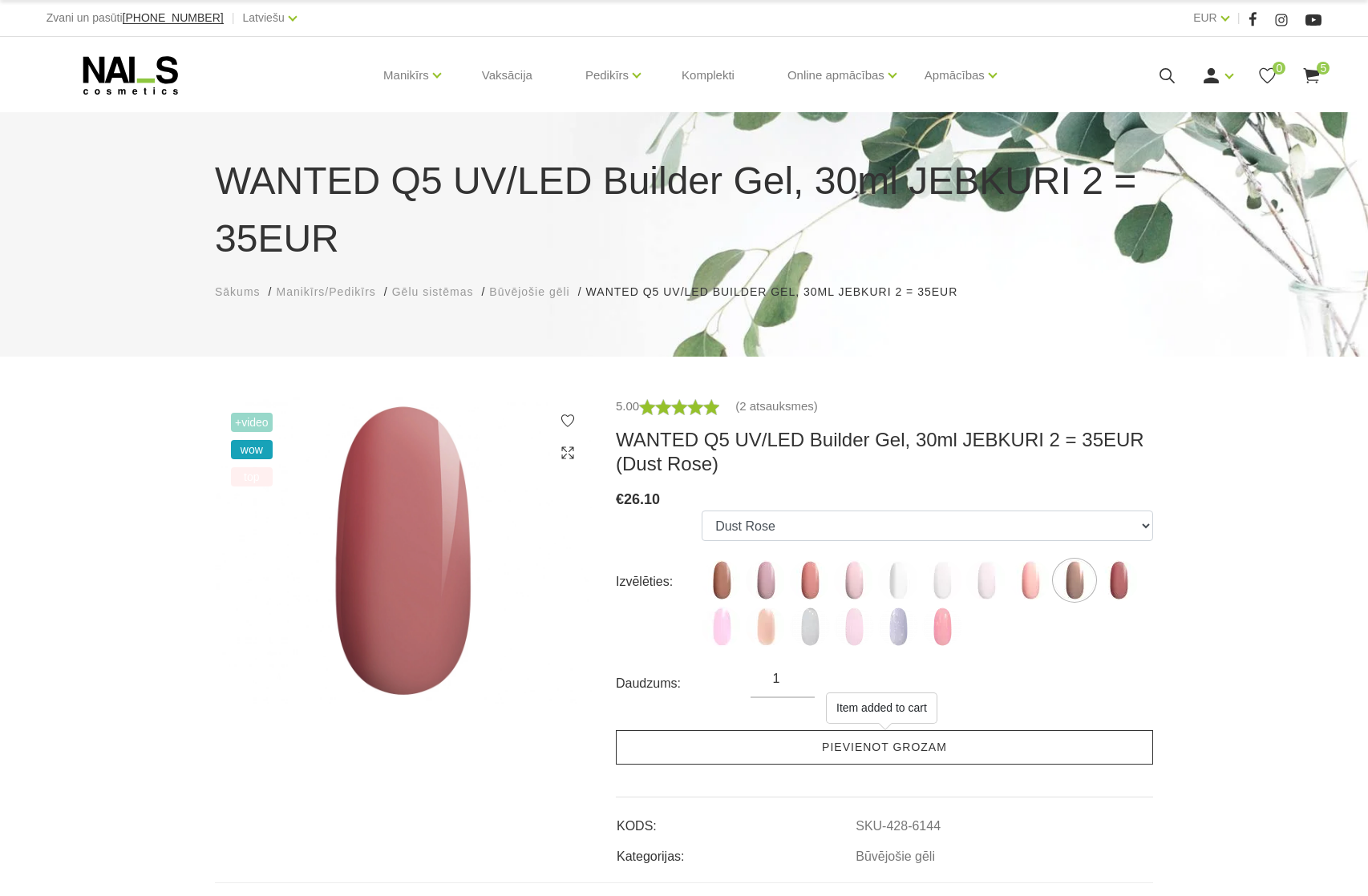
click at [869, 747] on link "Pievienot grozam" at bounding box center [884, 746] width 537 height 34
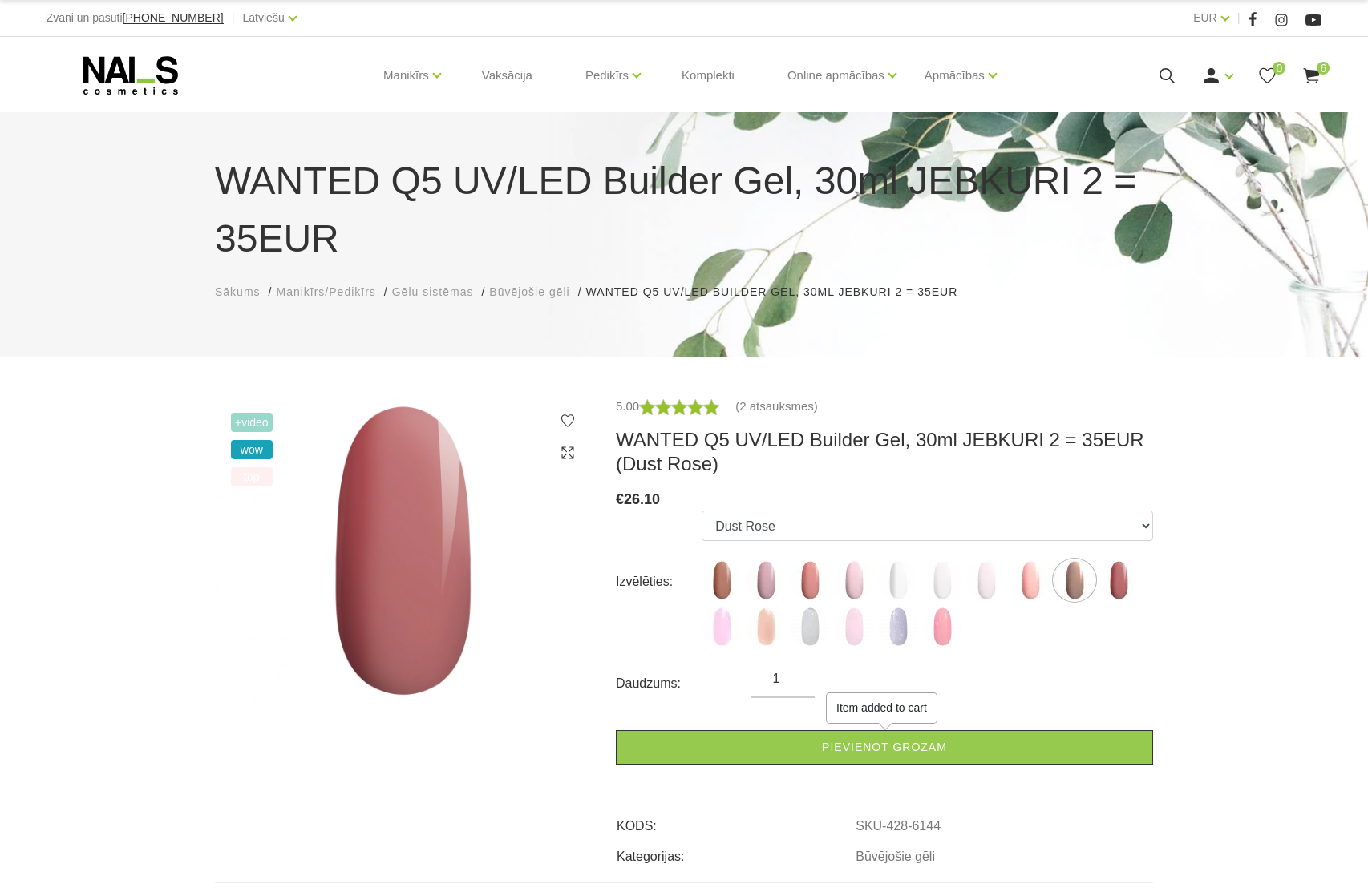
click at [1311, 74] on use at bounding box center [1312, 76] width 16 height 16
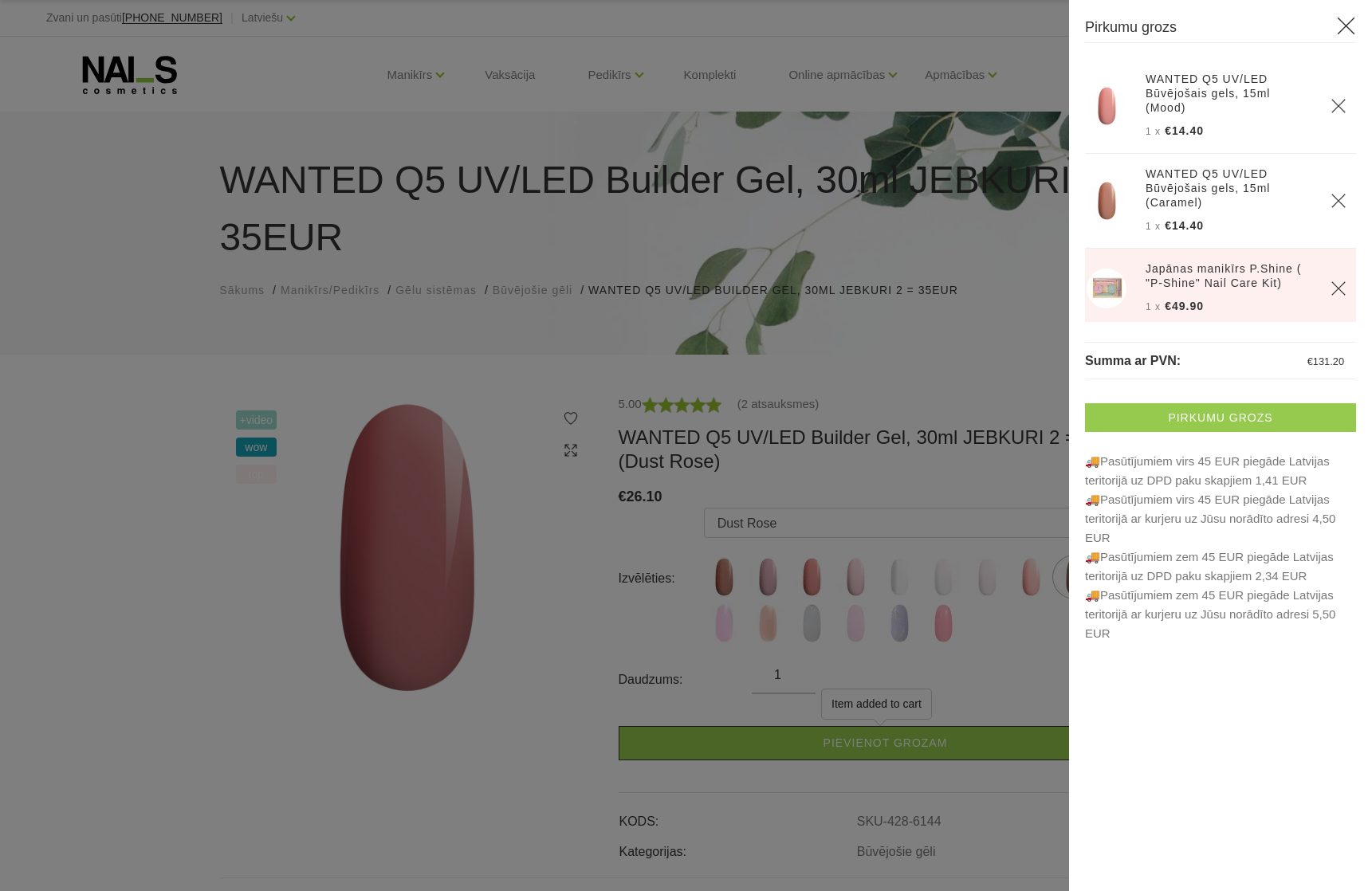
click at [1218, 422] on link "Pirkumu grozs" at bounding box center [1220, 417] width 271 height 29
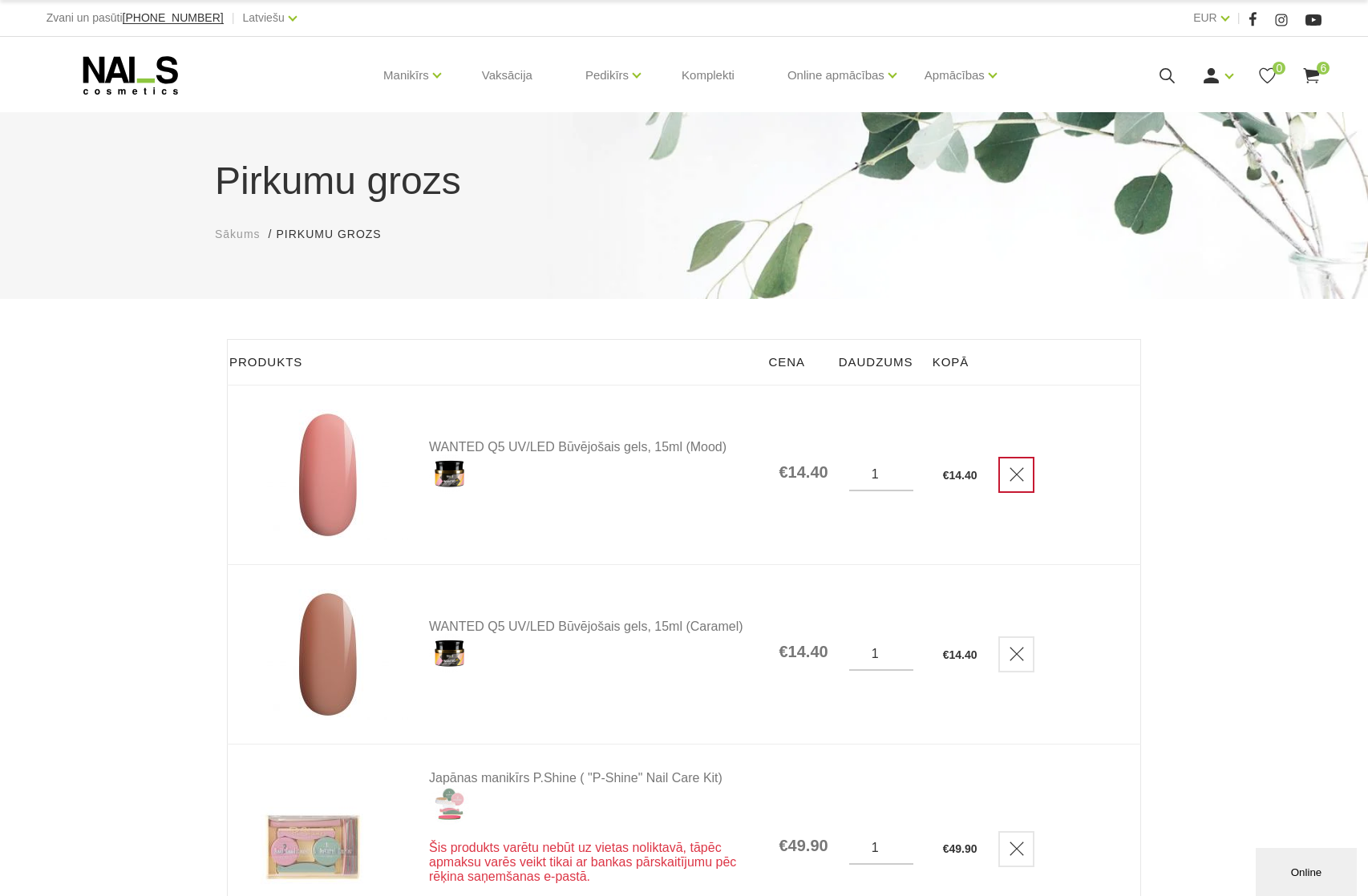
click at [1018, 474] on icon "Delete" at bounding box center [1016, 474] width 16 height 16
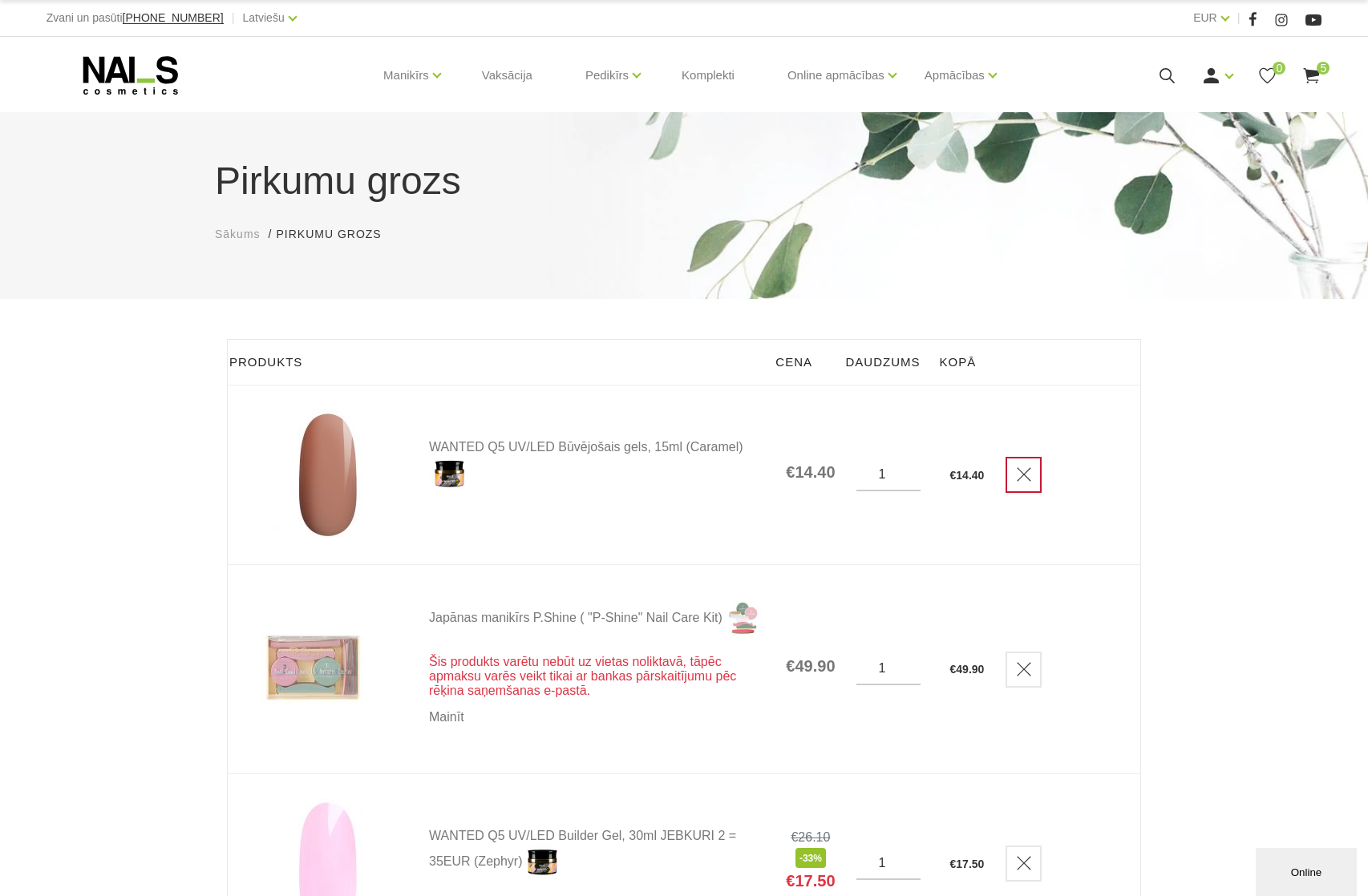
click at [1024, 477] on icon "Delete" at bounding box center [1024, 474] width 16 height 16
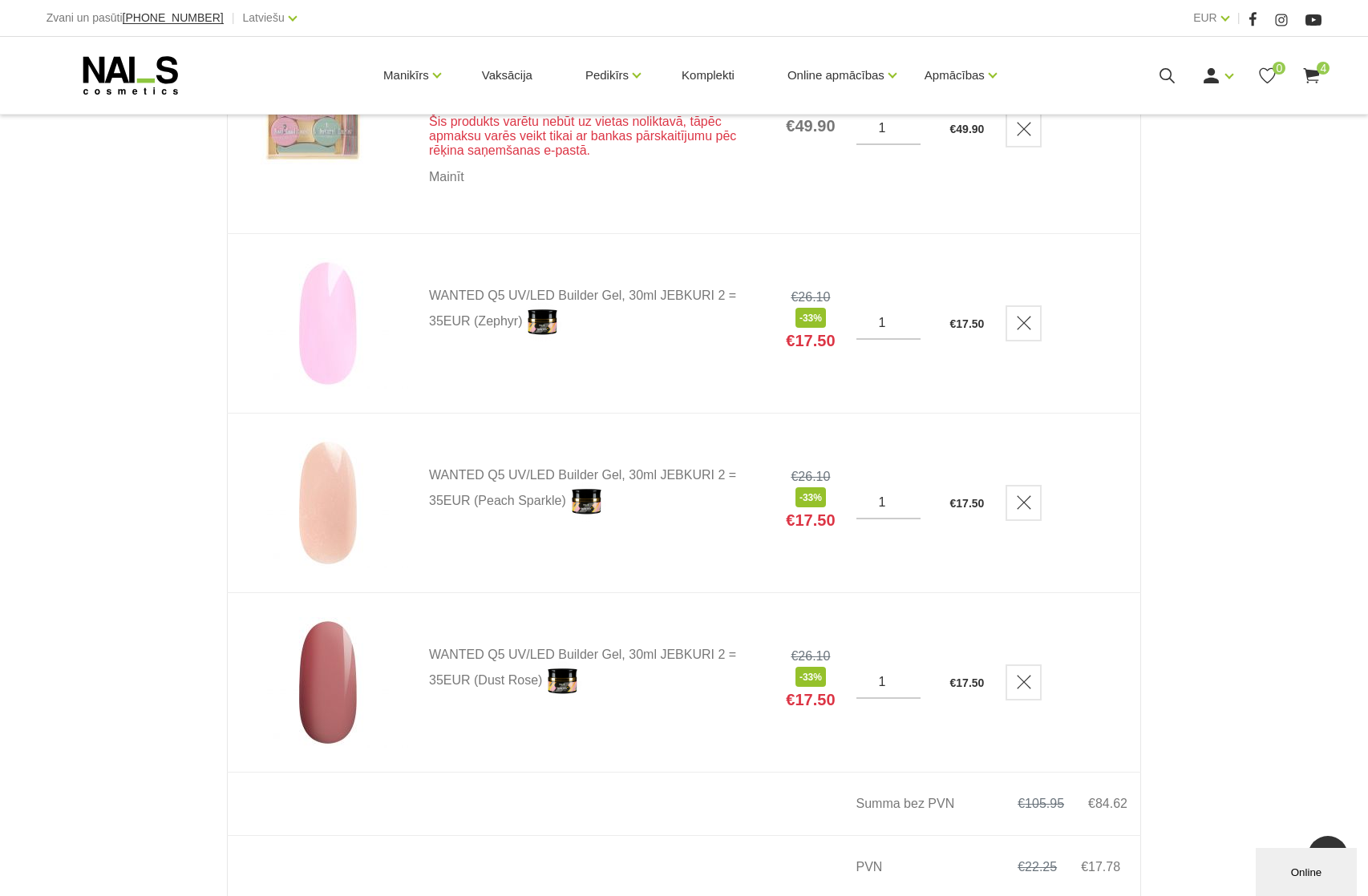
scroll to position [339, 0]
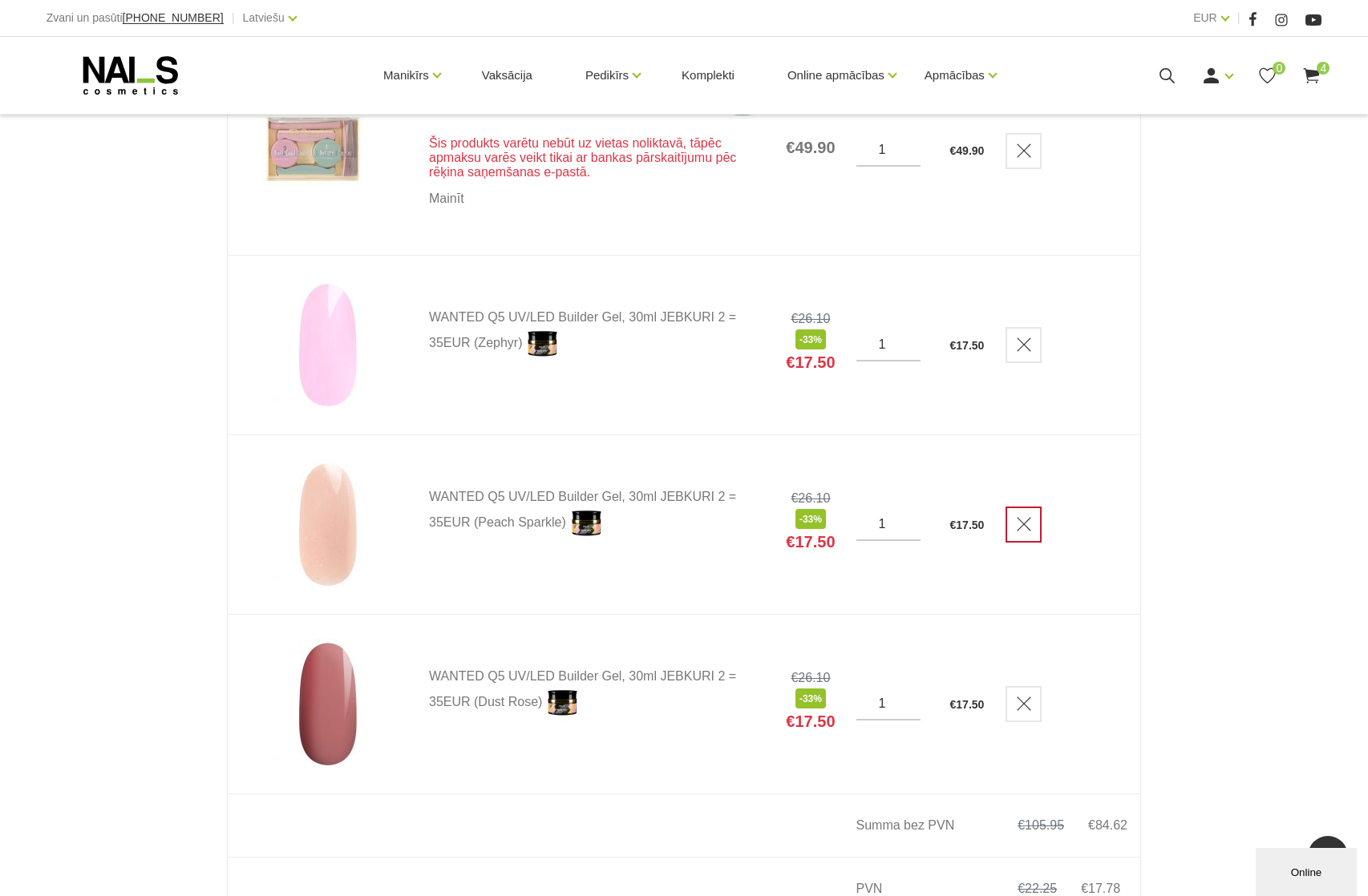
click at [1028, 526] on icon "Delete" at bounding box center [1024, 524] width 16 height 16
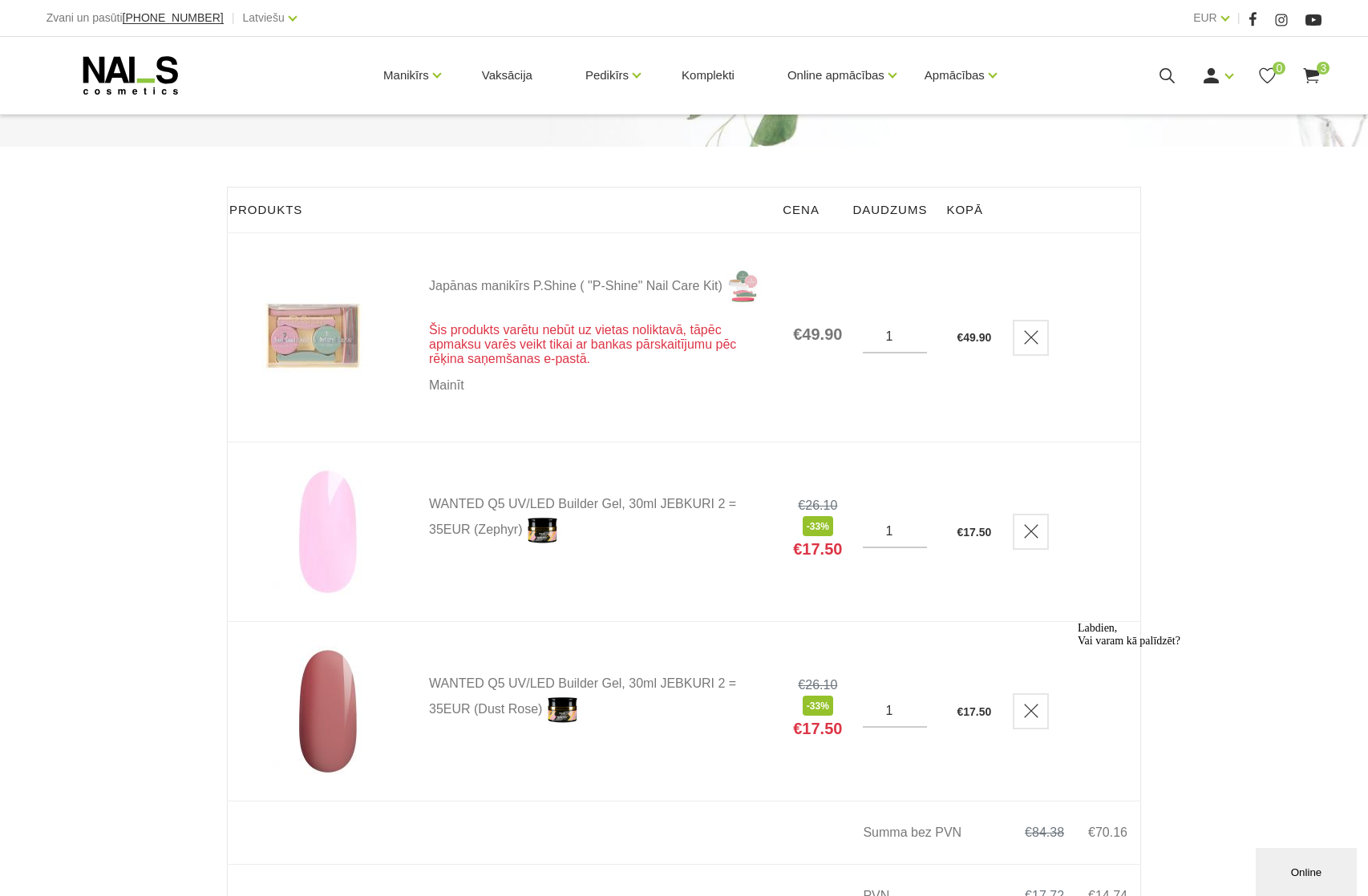
scroll to position [7, 0]
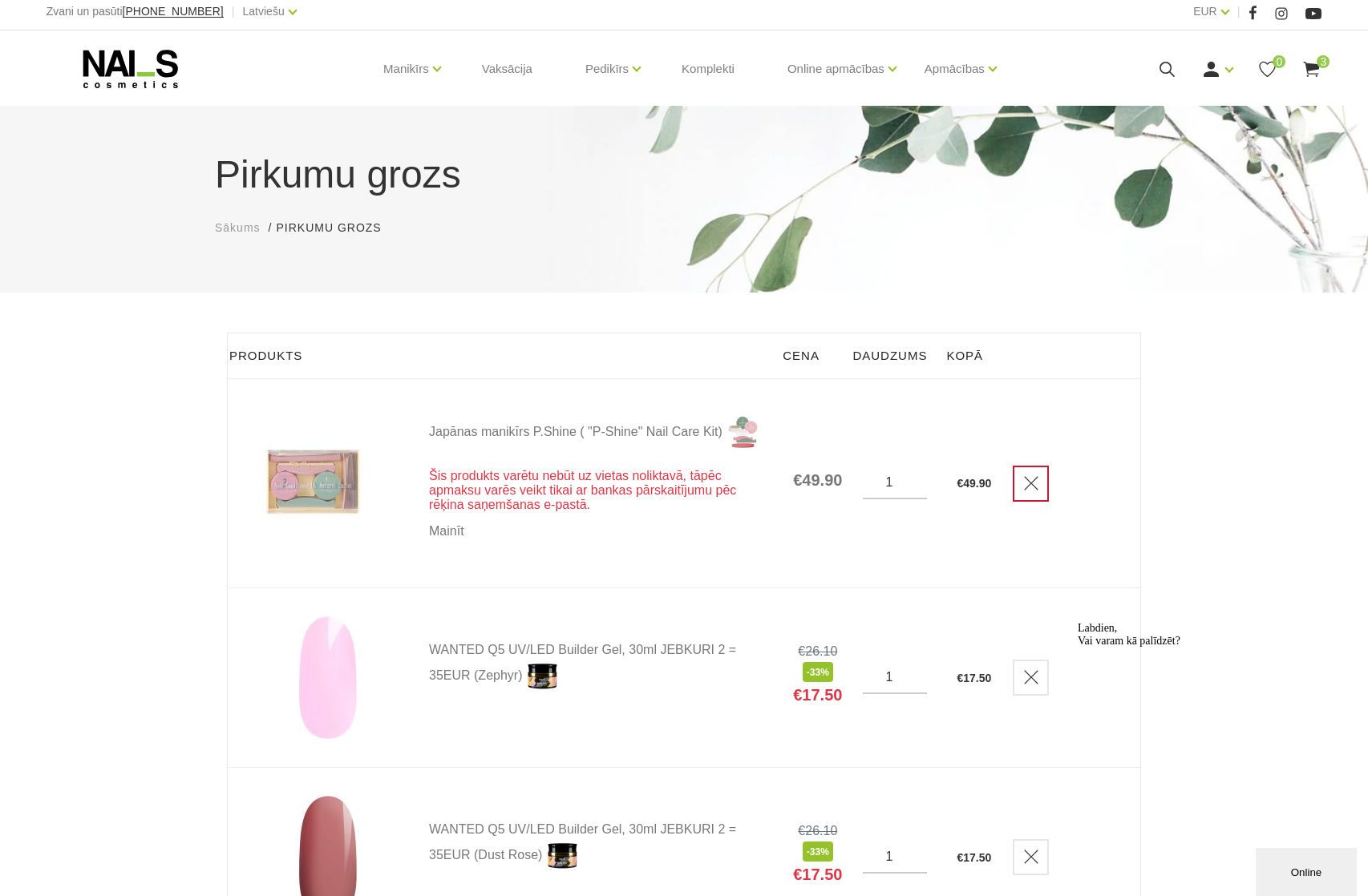
click at [1024, 481] on icon "Delete" at bounding box center [1031, 483] width 16 height 16
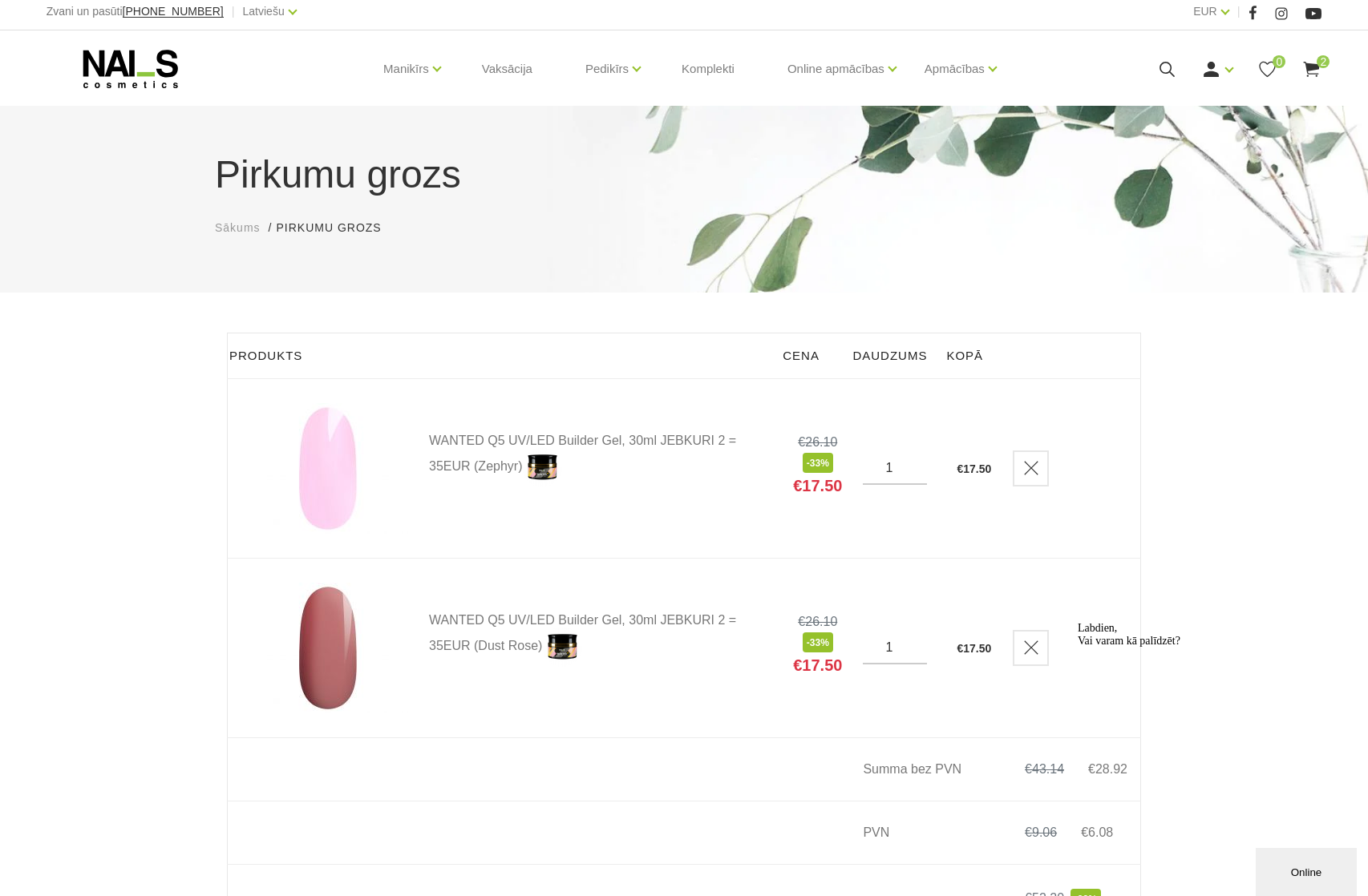
scroll to position [190, 0]
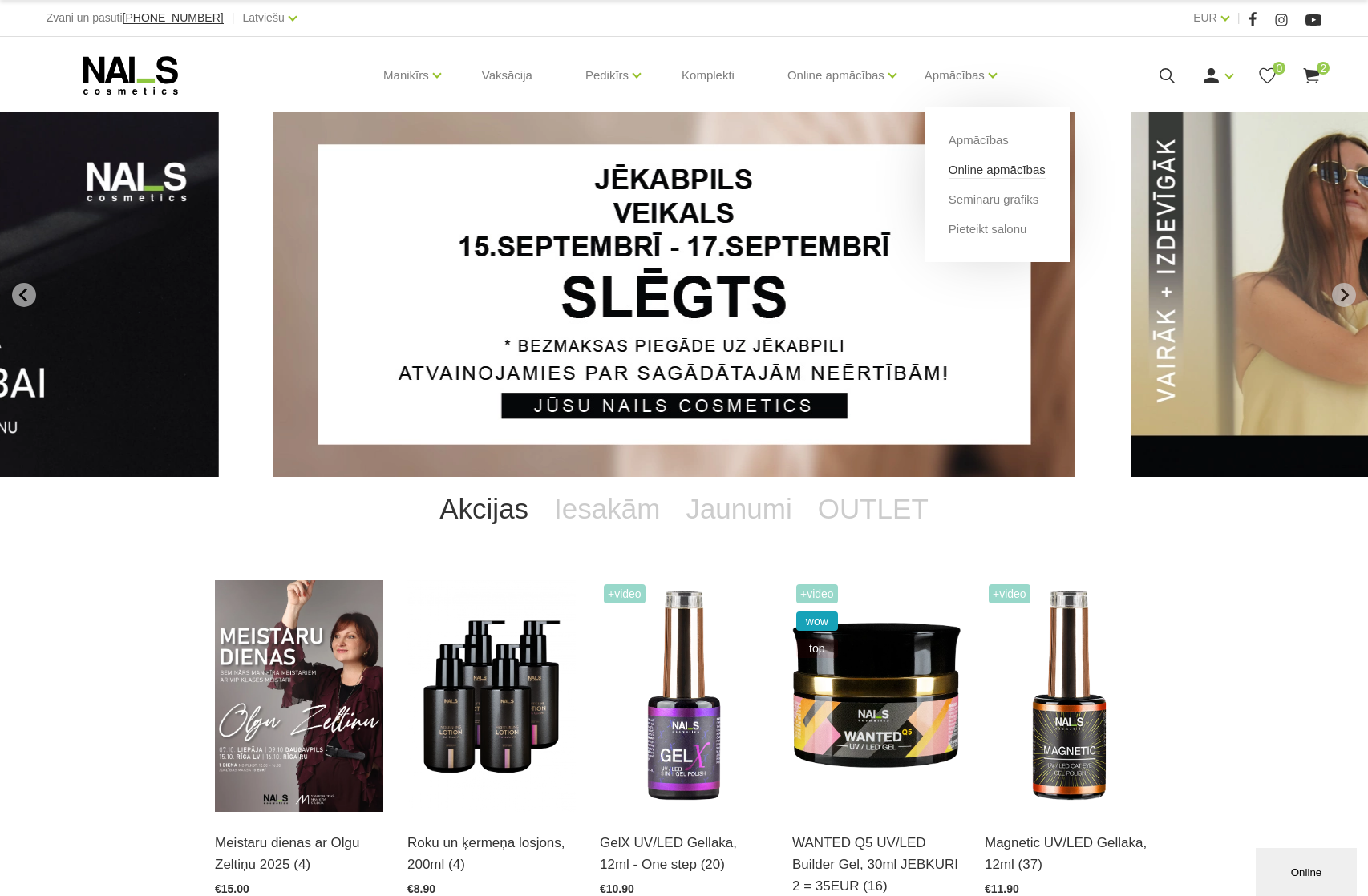
click at [1018, 169] on link "Online apmācības" at bounding box center [997, 170] width 97 height 17
